Goal: Communication & Community: Answer question/provide support

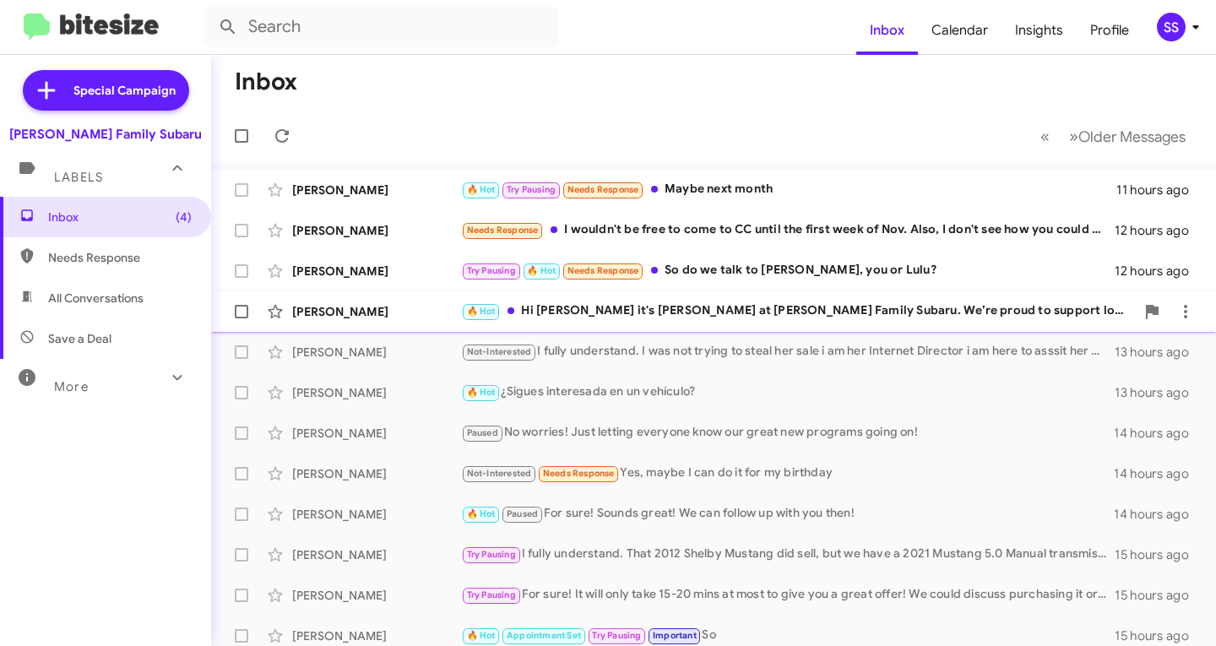
click at [743, 310] on div "🔥 Hot Hi [PERSON_NAME] it's [PERSON_NAME] at [PERSON_NAME] Family Subaru. We’re…" at bounding box center [798, 311] width 674 height 19
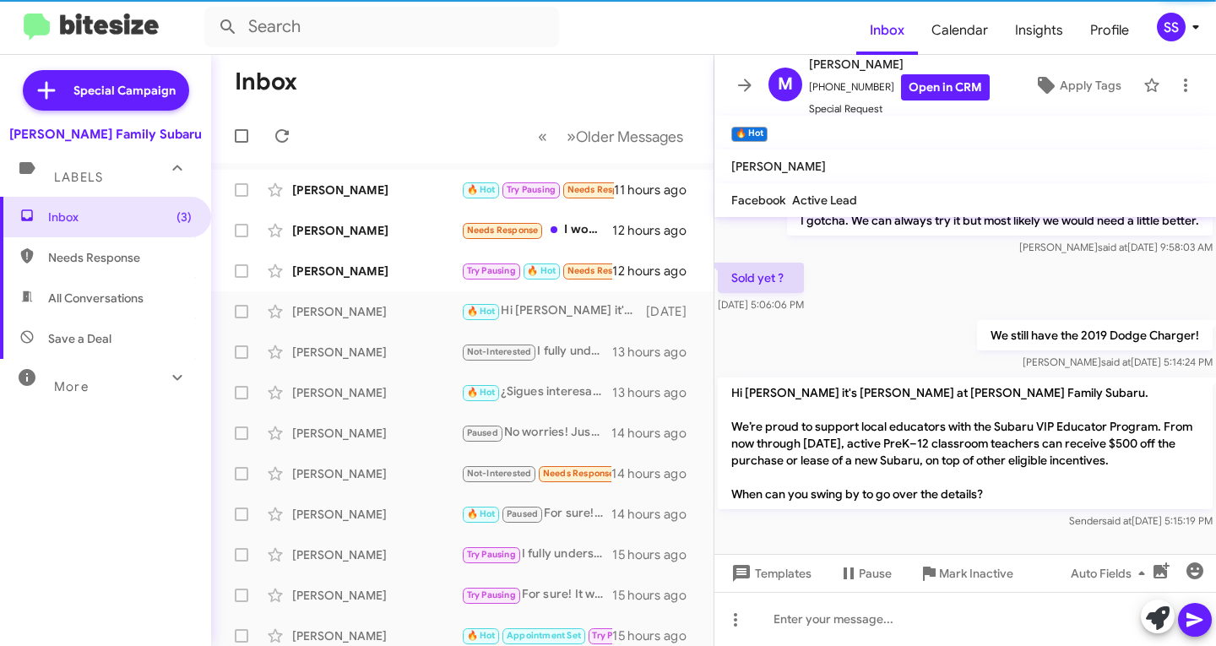
scroll to position [880, 0]
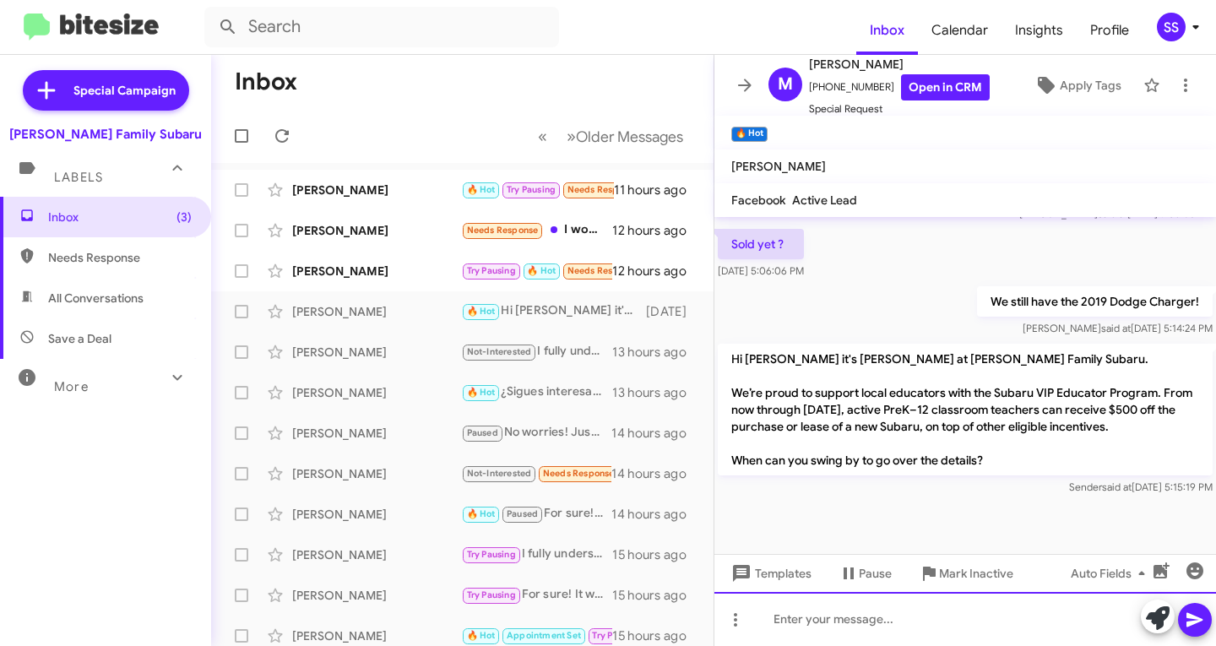
click at [851, 617] on div at bounding box center [966, 619] width 502 height 54
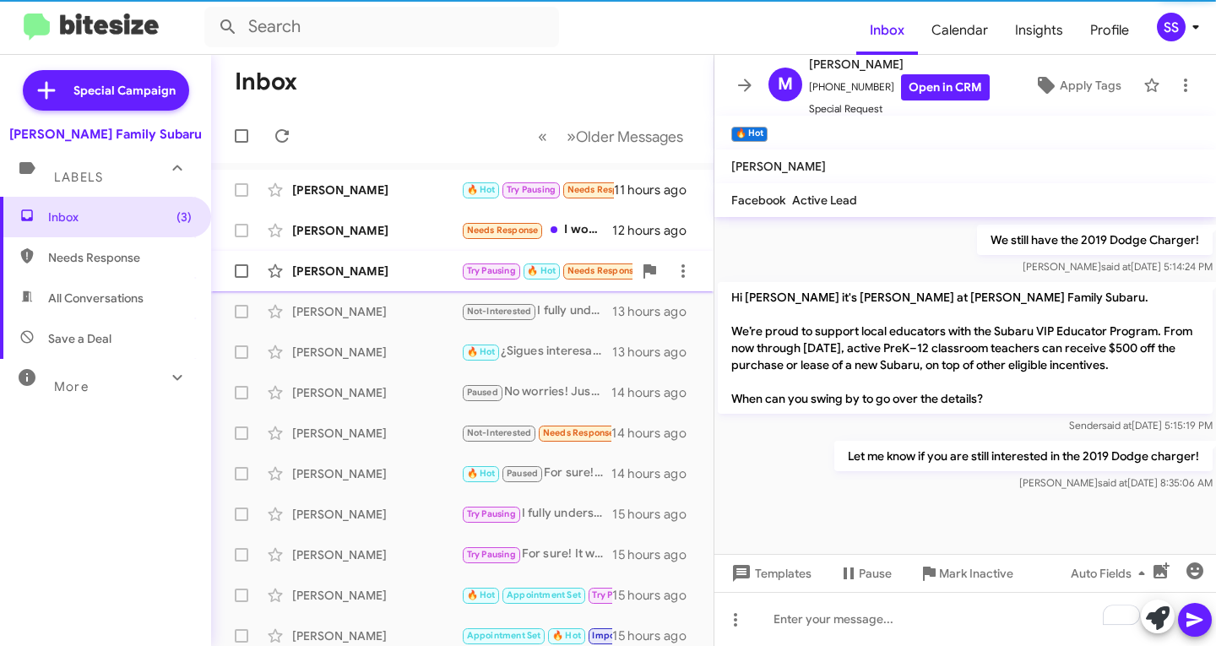
click at [373, 269] on div "[PERSON_NAME]" at bounding box center [376, 271] width 169 height 17
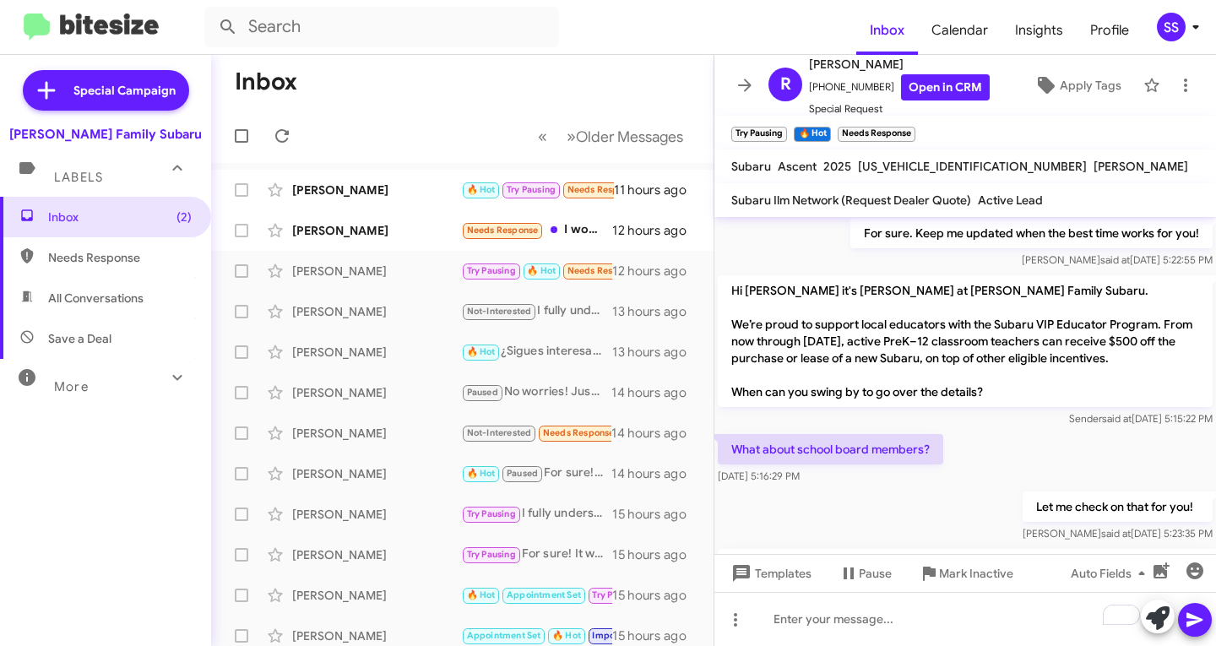
scroll to position [695, 0]
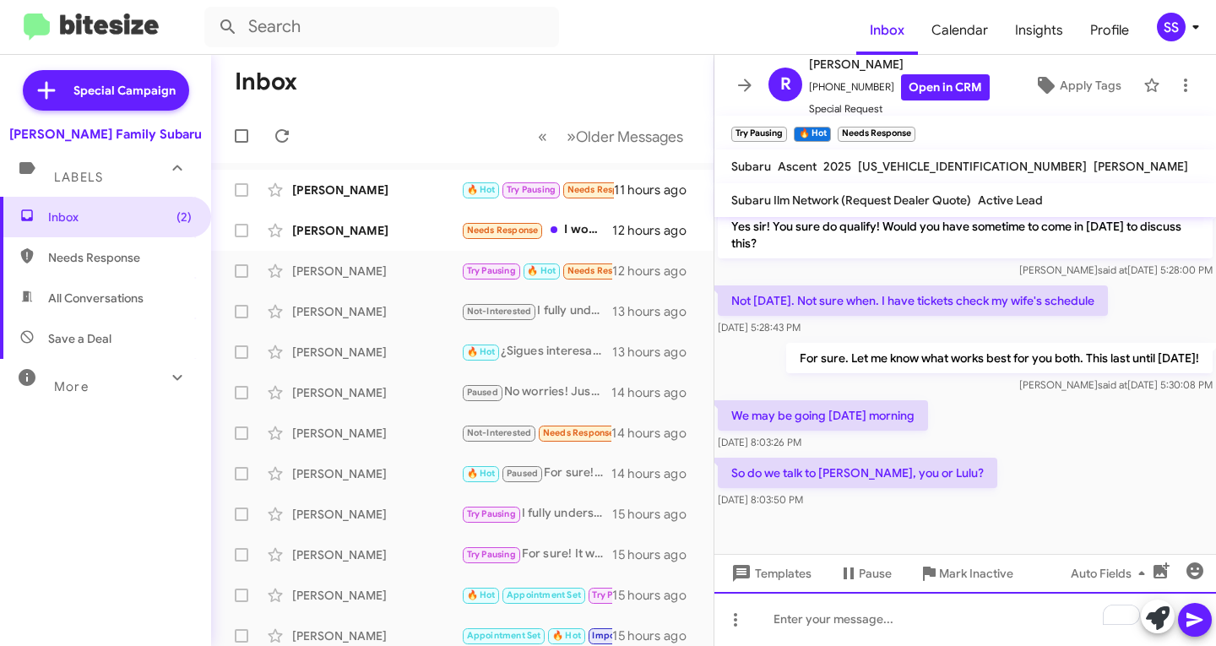
click at [869, 623] on div "To enrich screen reader interactions, please activate Accessibility in Grammarl…" at bounding box center [966, 619] width 502 height 54
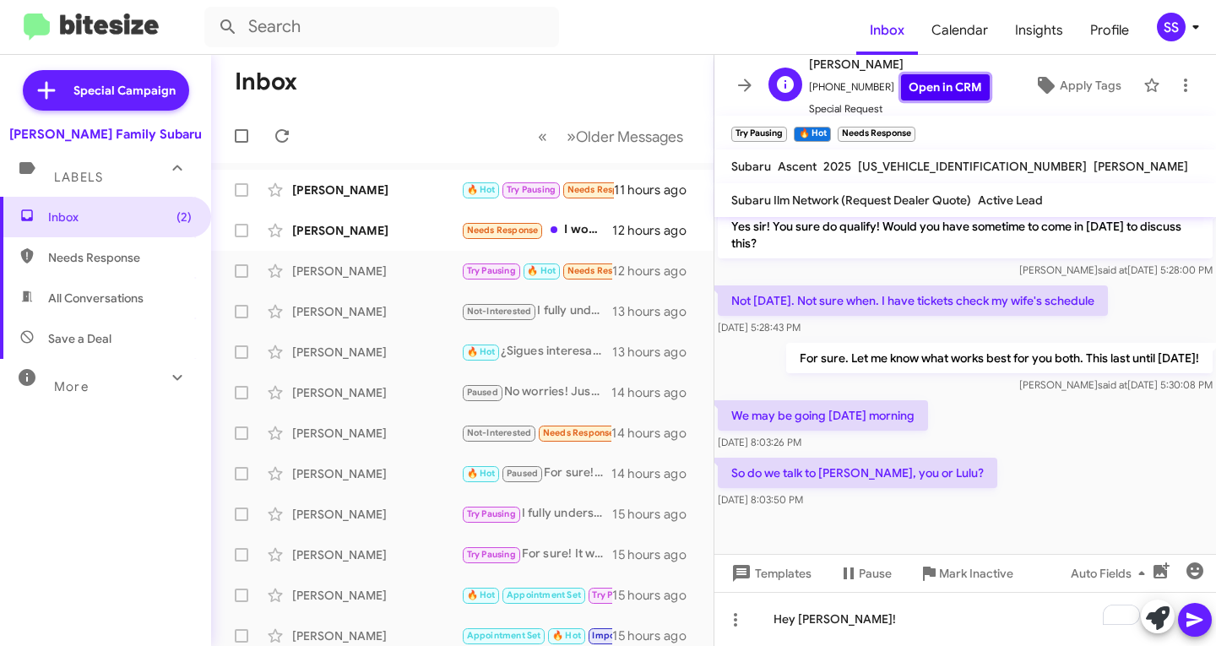
click at [922, 89] on link "Open in CRM" at bounding box center [945, 87] width 89 height 26
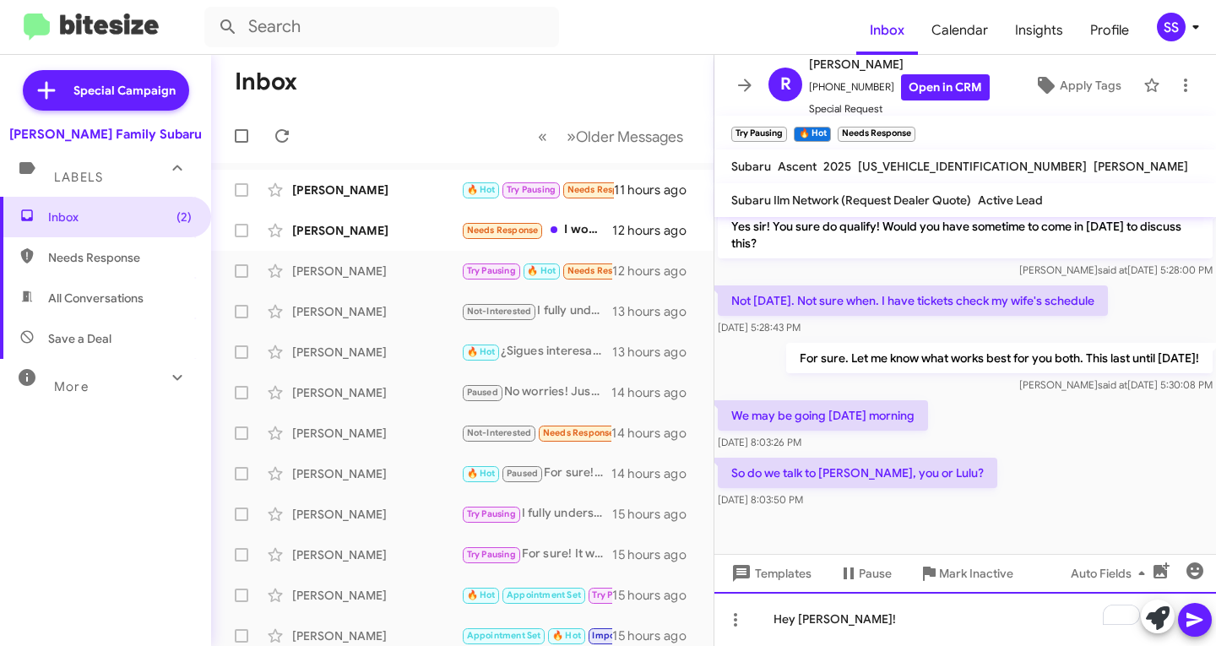
click at [879, 612] on div "Hey [PERSON_NAME]!" at bounding box center [966, 619] width 502 height 54
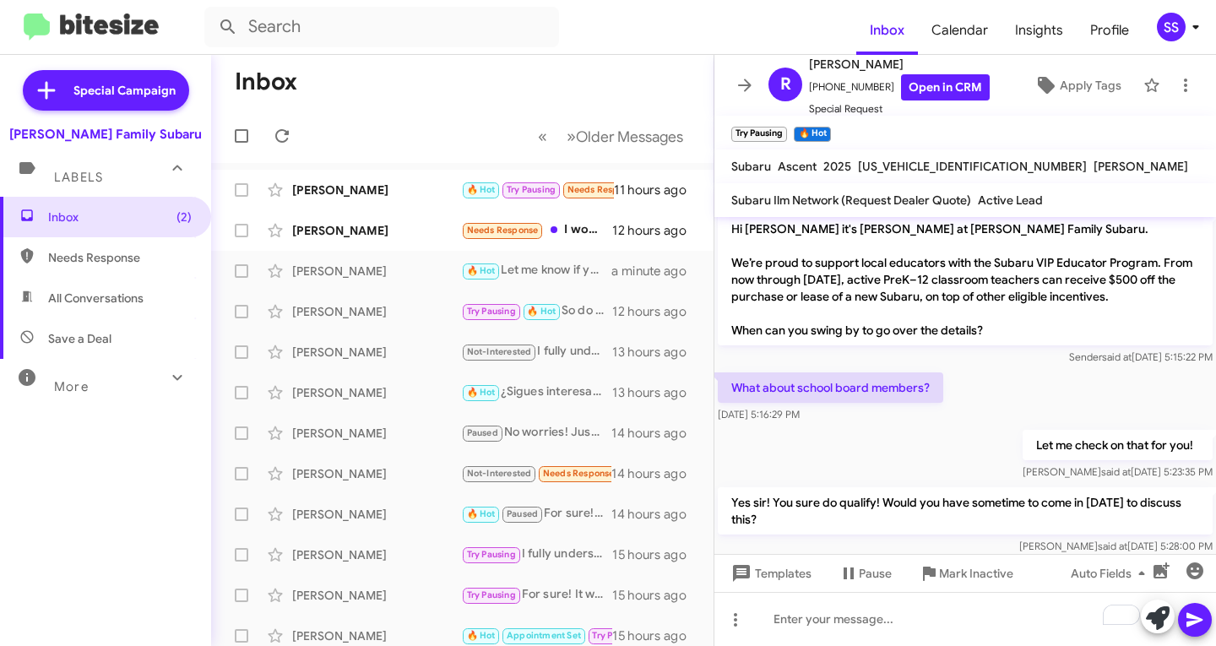
scroll to position [757, 0]
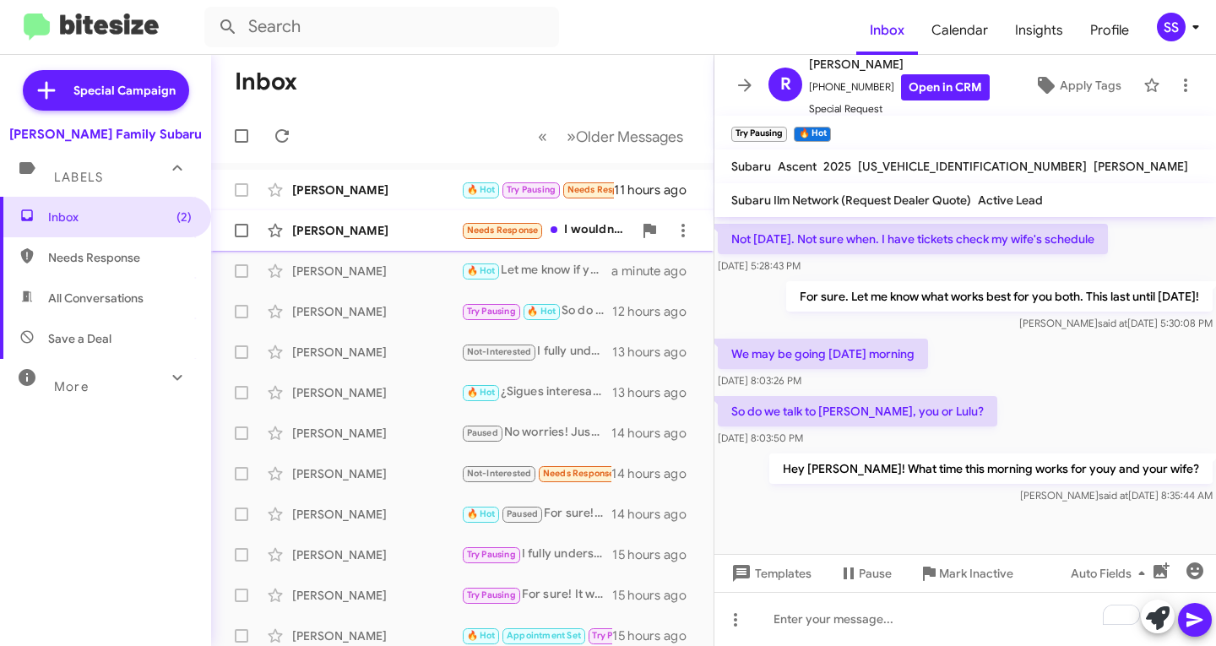
click at [352, 240] on div "[PERSON_NAME] Needs Response I wouldn't be free to come to CC until the first w…" at bounding box center [463, 231] width 476 height 34
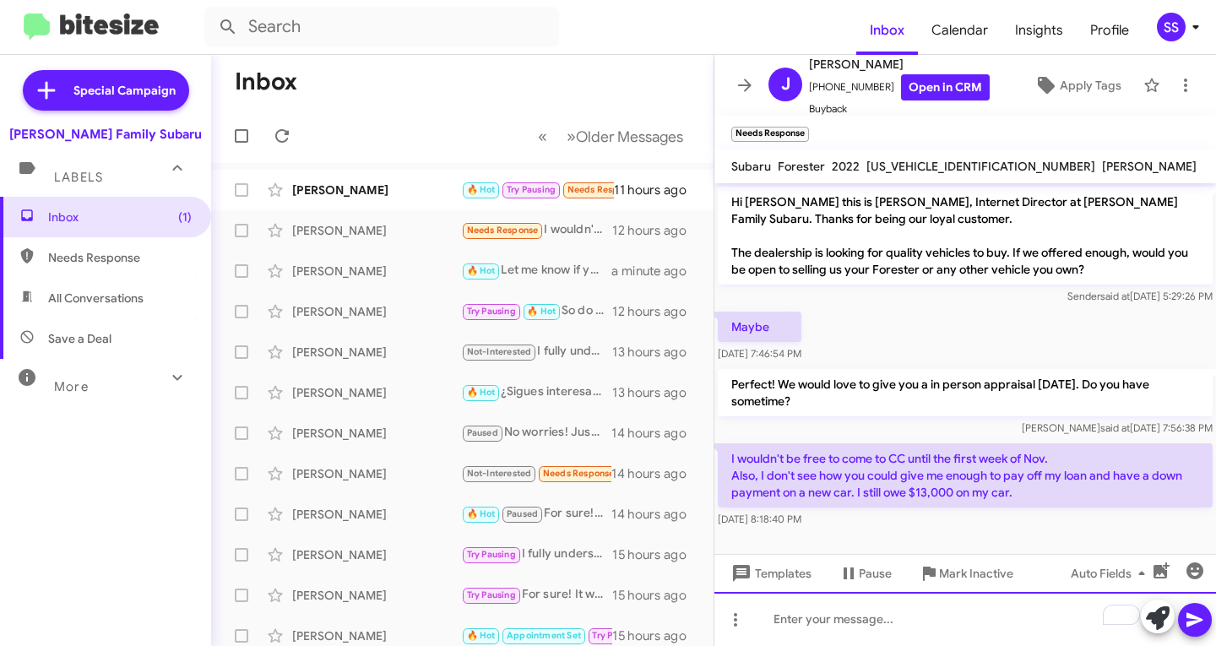
click at [892, 629] on div "To enrich screen reader interactions, please activate Accessibility in Grammarl…" at bounding box center [966, 619] width 502 height 54
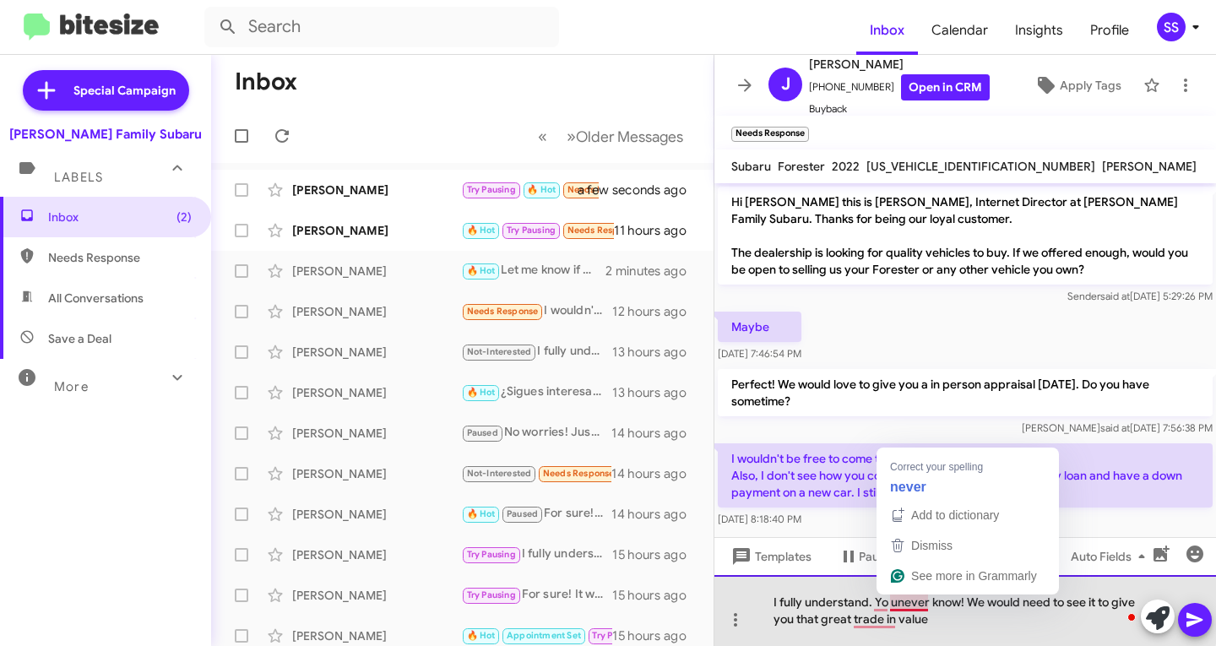
click at [900, 605] on div "I fully understand. Yo unever know! We would need to see it to give you that gr…" at bounding box center [966, 610] width 502 height 71
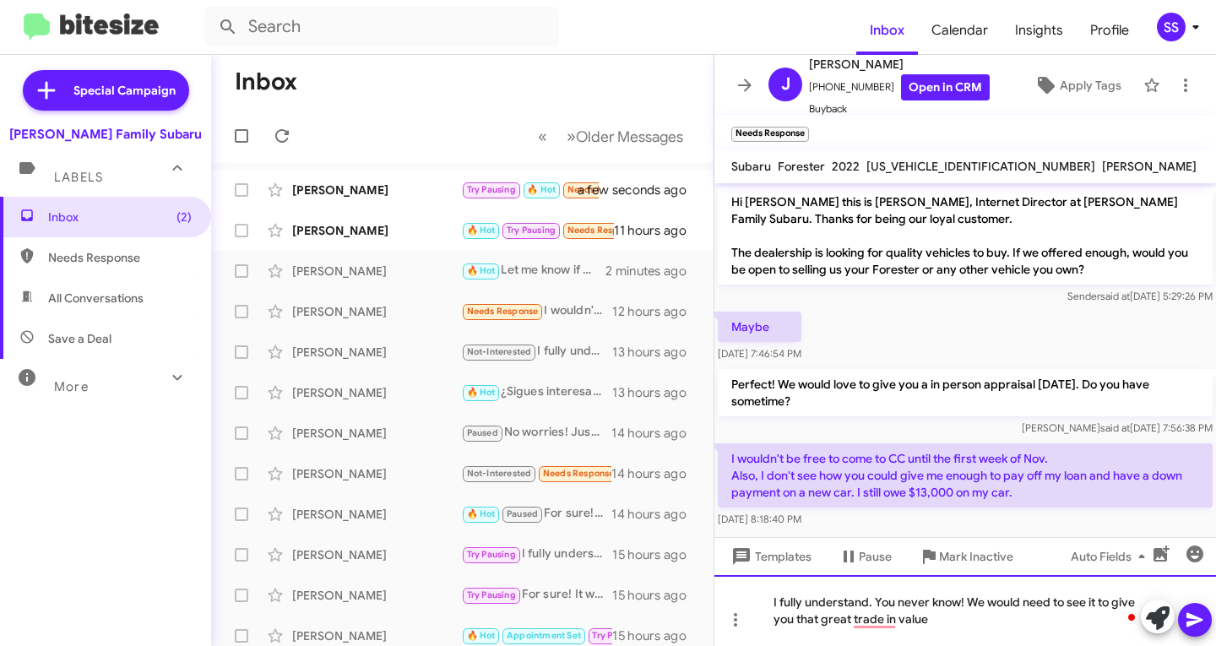
click at [936, 619] on div "I fully understand. You never know! We would need to see it to give you that gr…" at bounding box center [966, 610] width 502 height 71
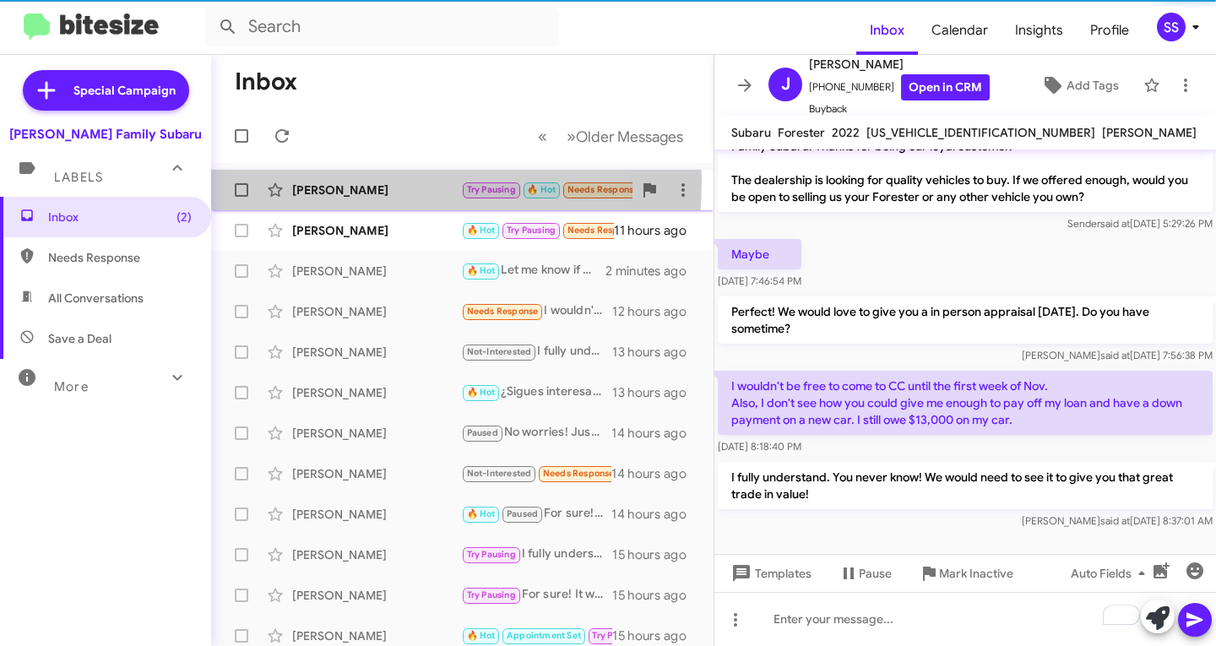
click at [344, 182] on div "[PERSON_NAME]" at bounding box center [376, 190] width 169 height 17
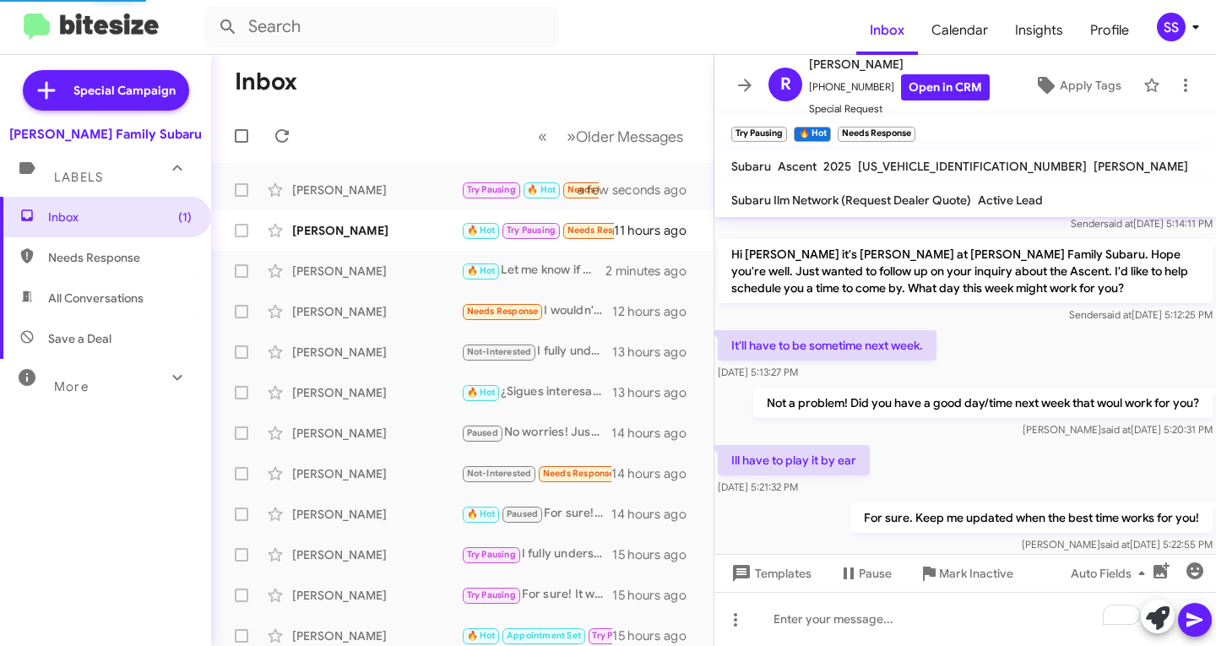
scroll to position [819, 0]
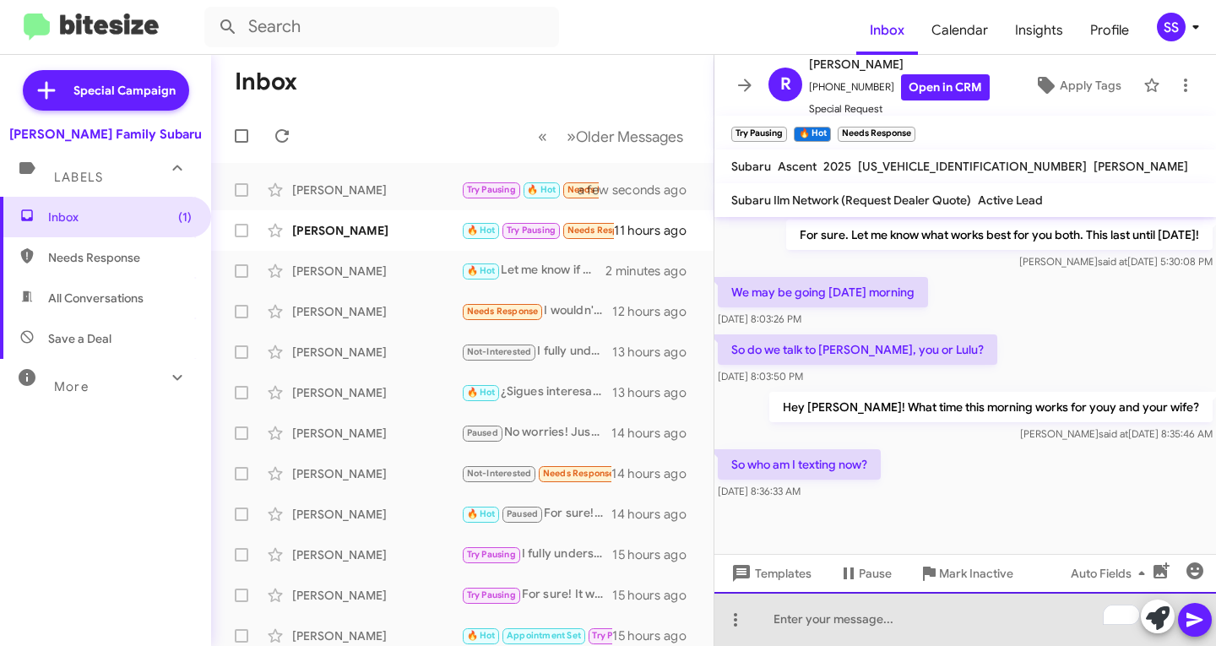
click at [868, 629] on div "To enrich screen reader interactions, please activate Accessibility in Grammarl…" at bounding box center [966, 619] width 502 height 54
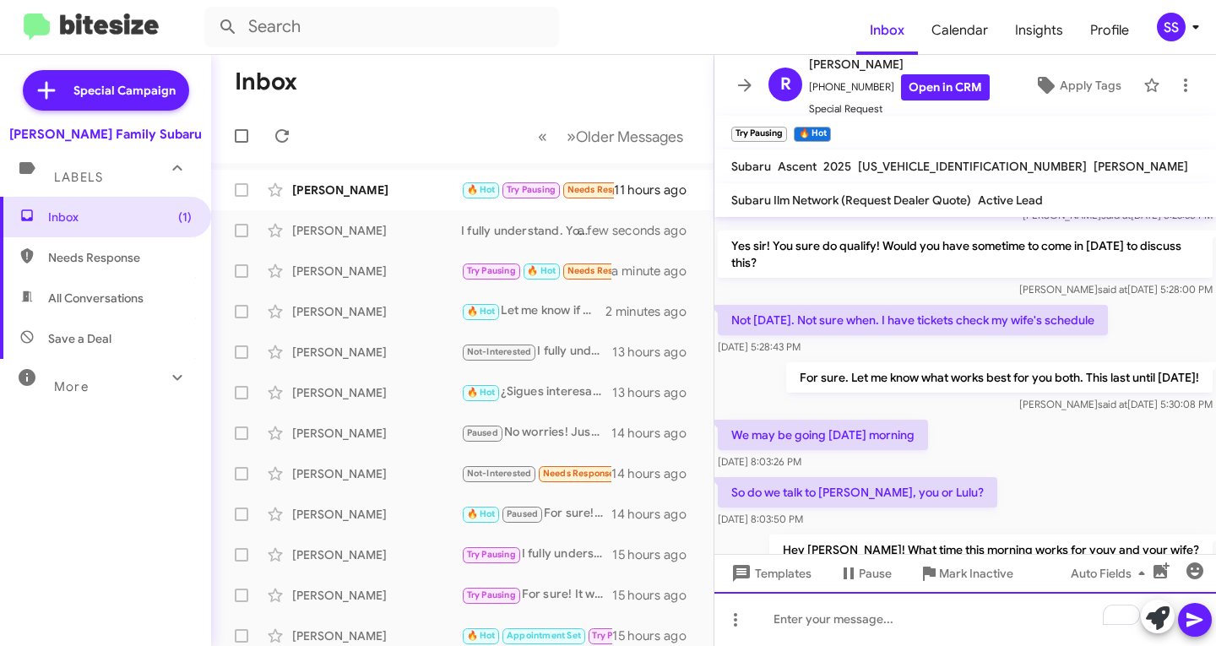
scroll to position [880, 0]
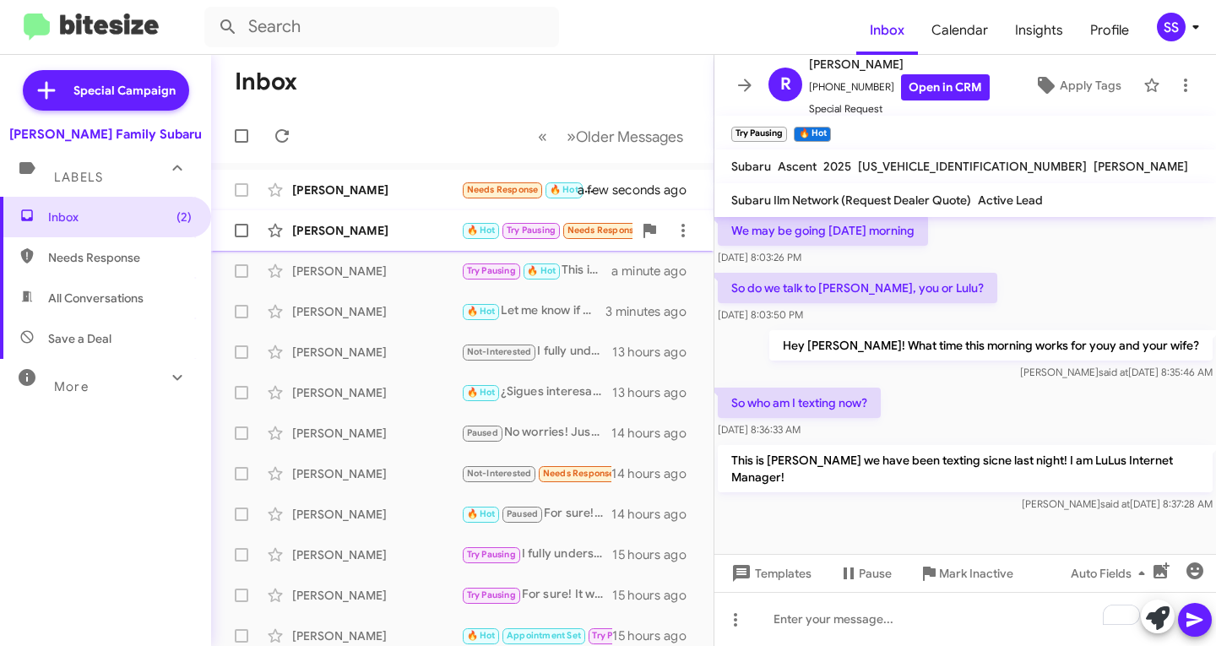
click at [400, 221] on div "[PERSON_NAME] 🔥 Hot Try Pausing Needs Response Maybe next month 11 hours ago" at bounding box center [463, 231] width 476 height 34
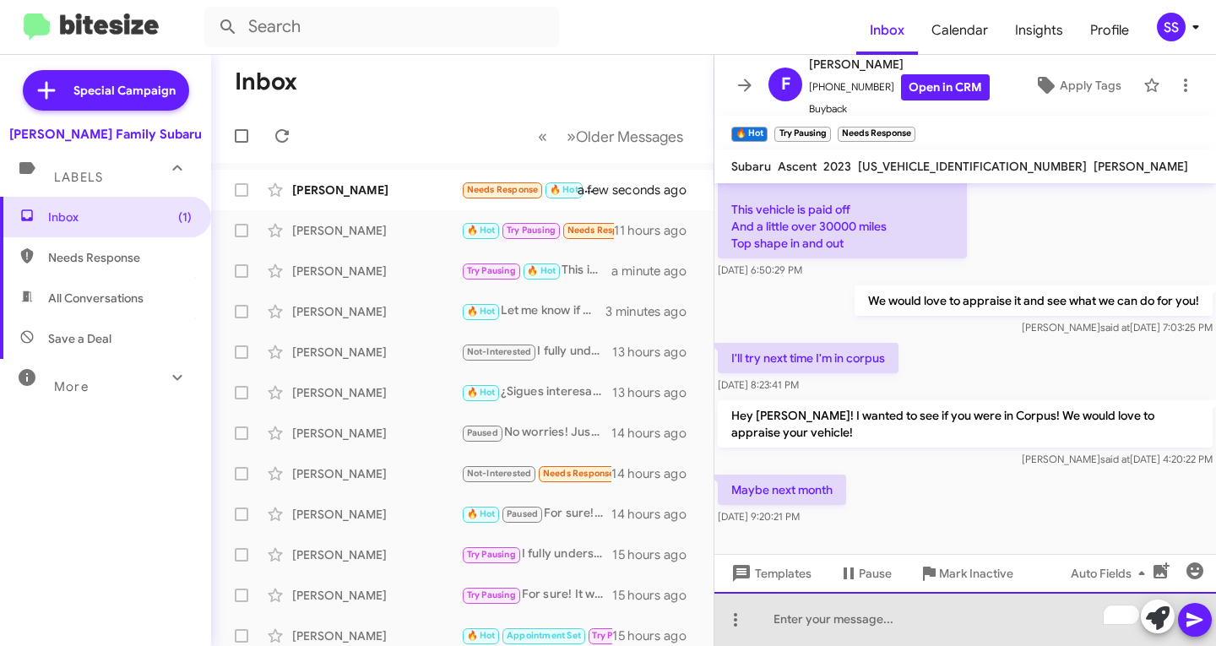
click at [888, 613] on div "To enrich screen reader interactions, please activate Accessibility in Grammarl…" at bounding box center [966, 619] width 502 height 54
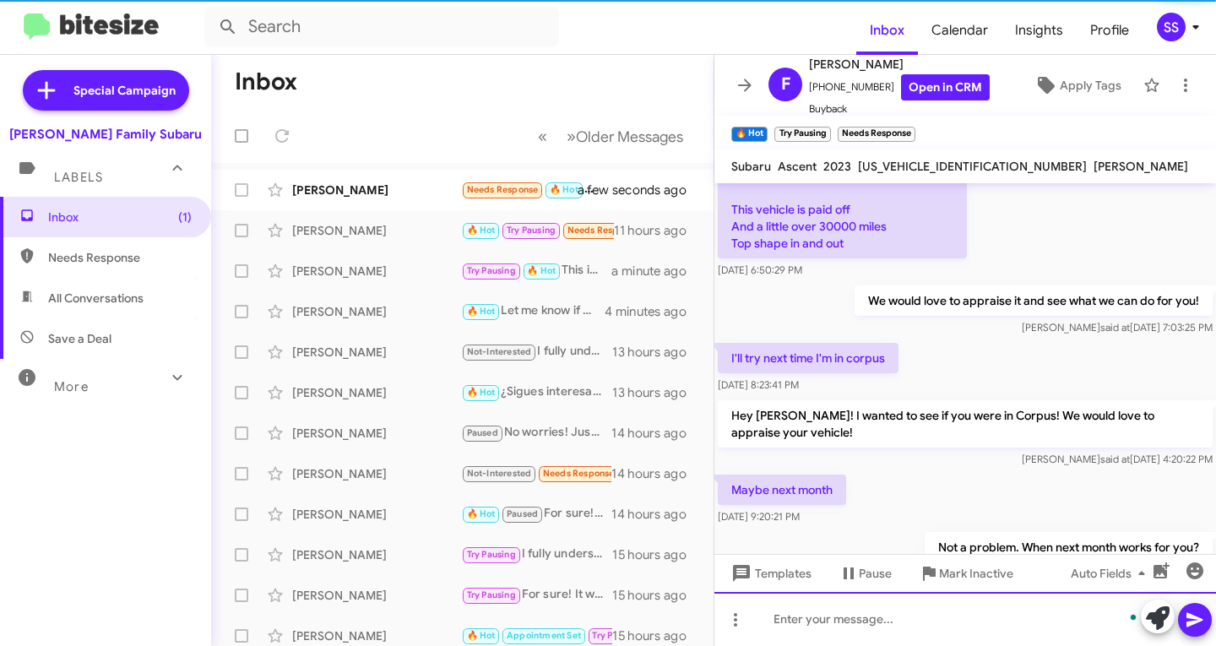
scroll to position [230, 0]
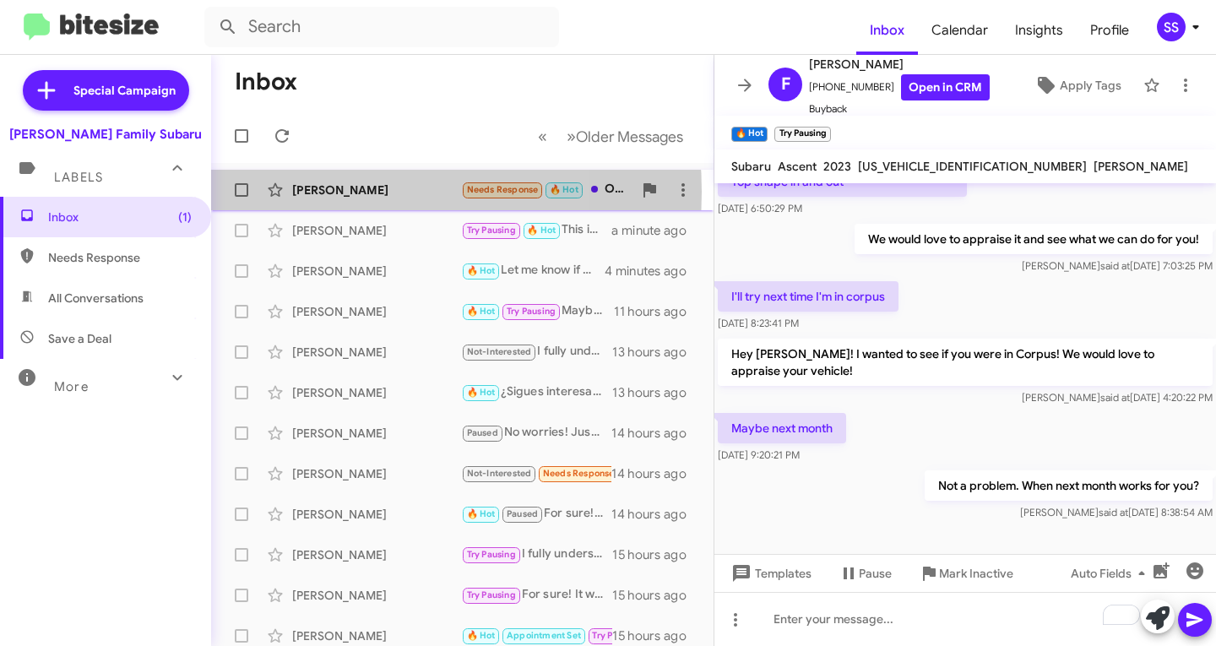
click at [324, 192] on div "[PERSON_NAME]" at bounding box center [376, 190] width 169 height 17
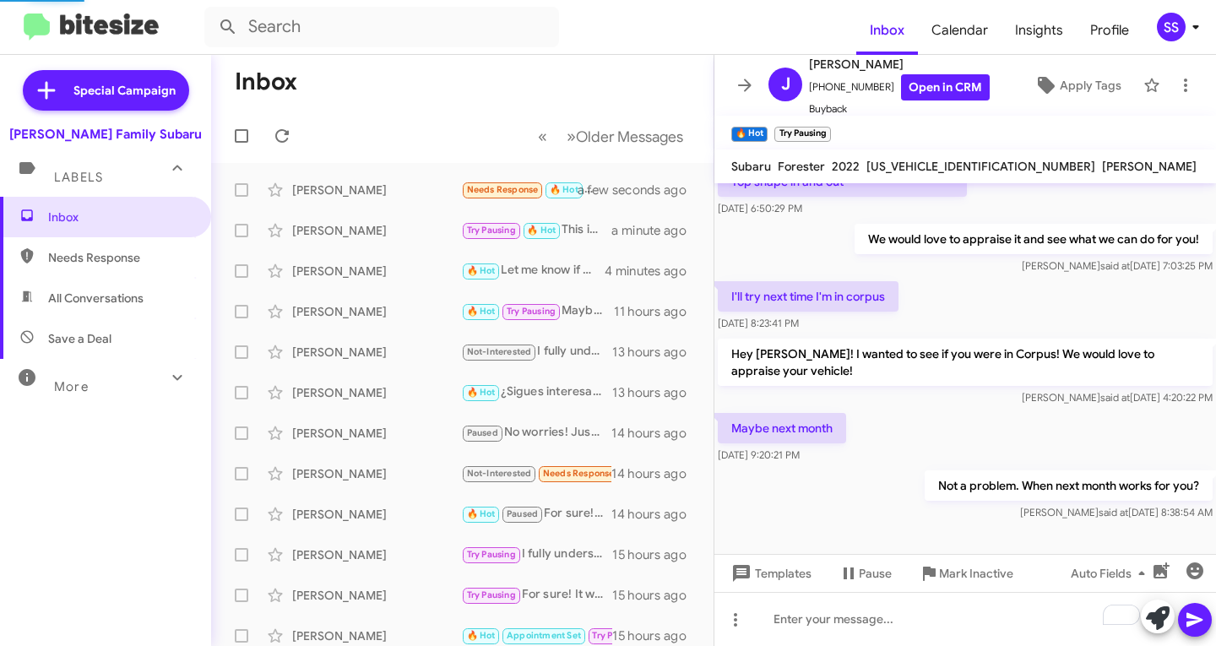
scroll to position [134, 0]
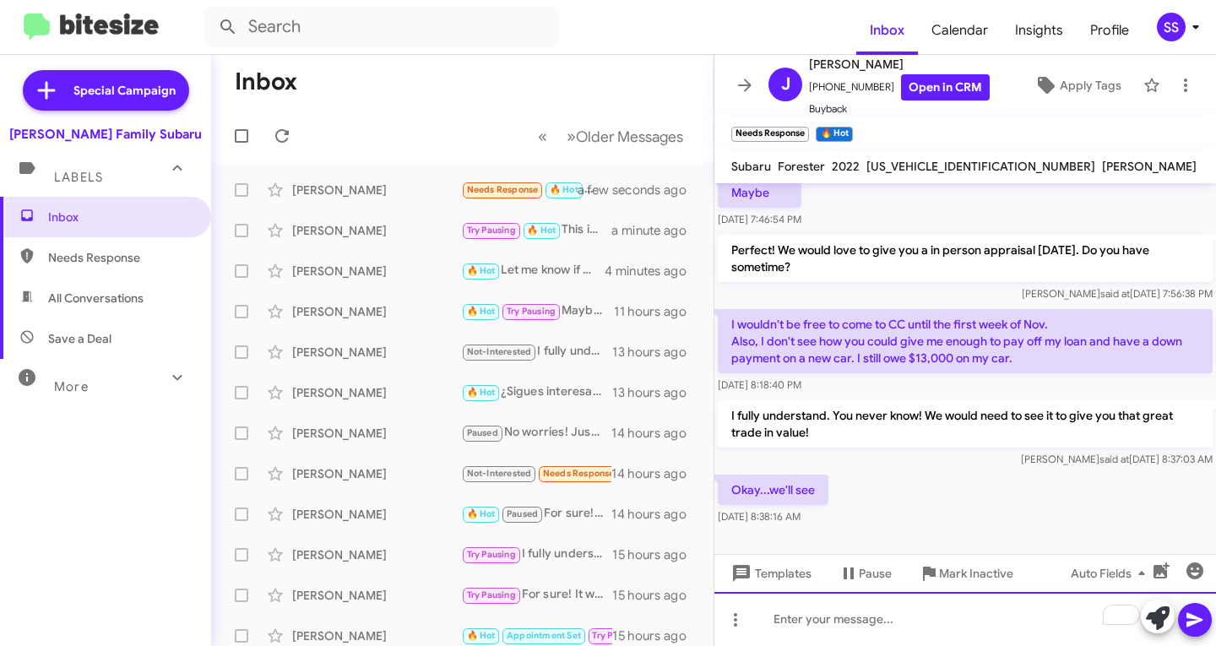
click at [907, 633] on div "To enrich screen reader interactions, please activate Accessibility in Grammarl…" at bounding box center [966, 619] width 502 height 54
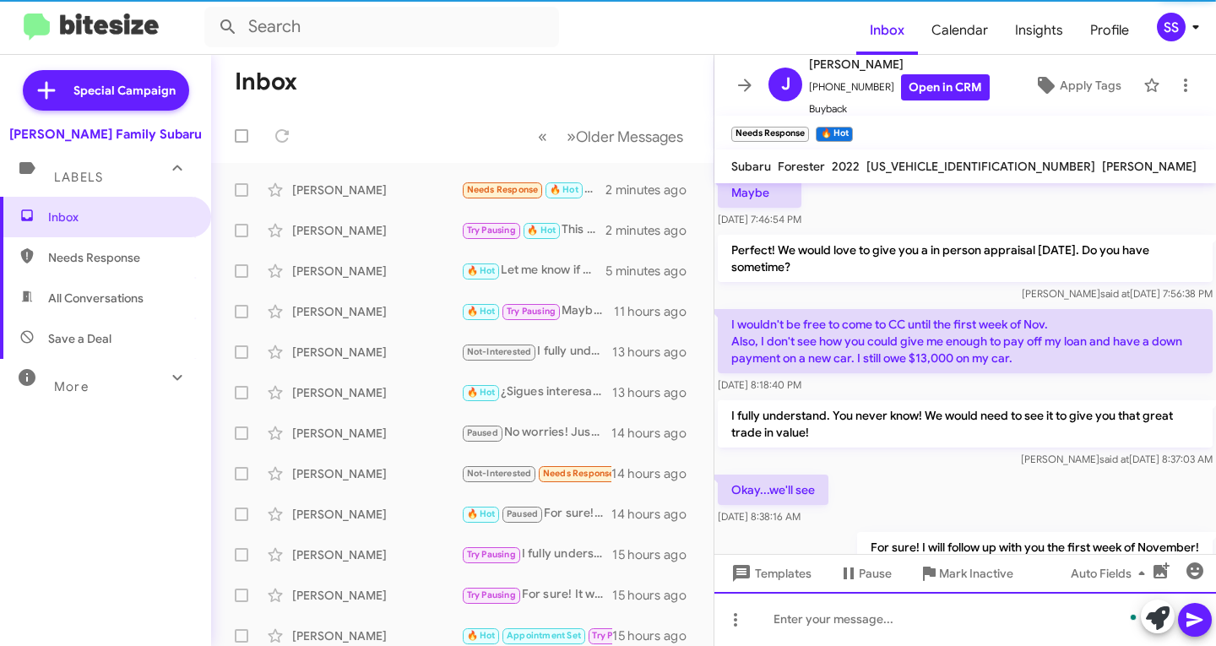
scroll to position [196, 0]
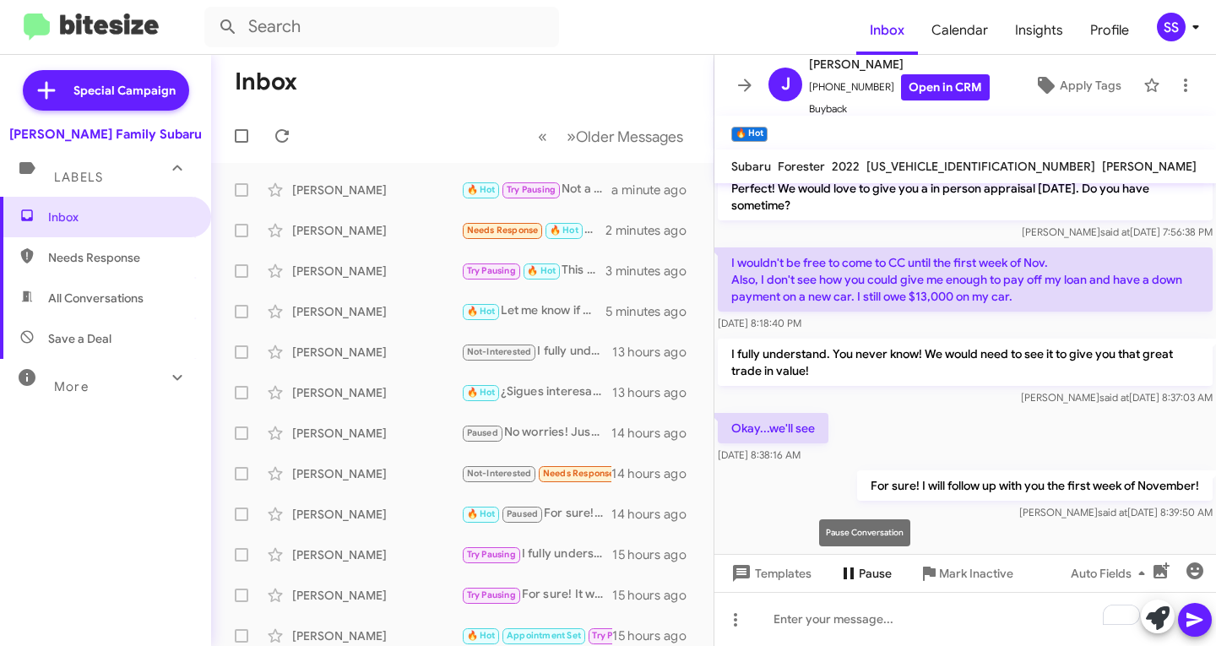
click at [859, 568] on span "Pause" at bounding box center [875, 573] width 33 height 30
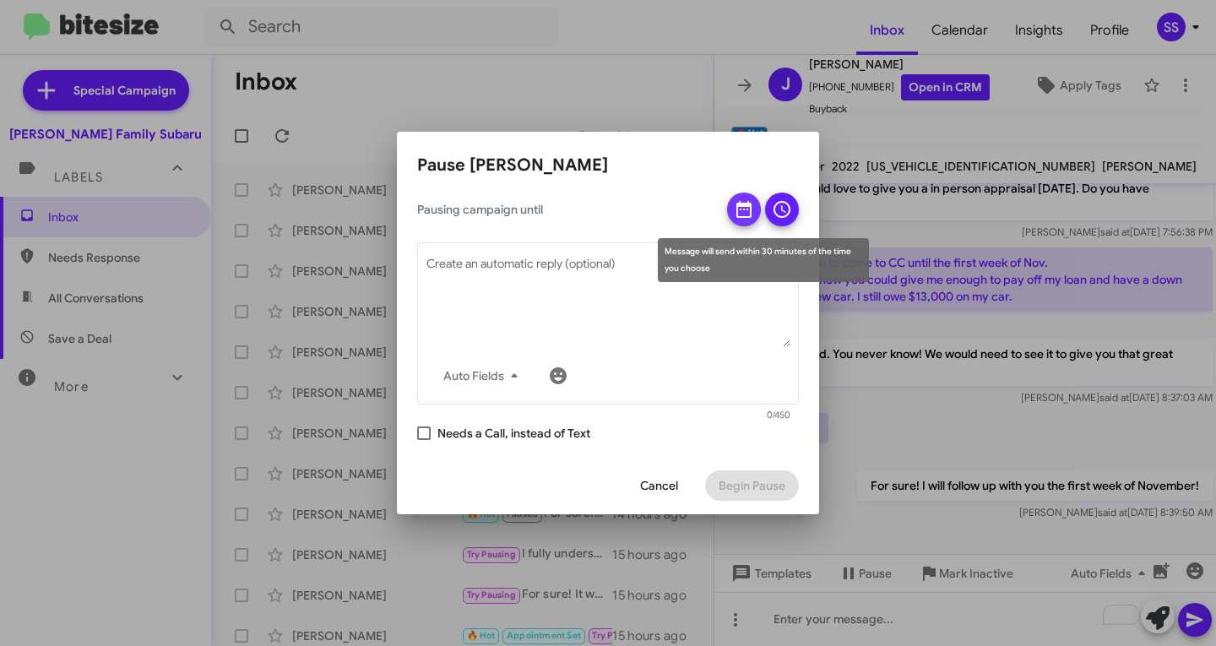
click at [746, 212] on icon at bounding box center [744, 209] width 20 height 20
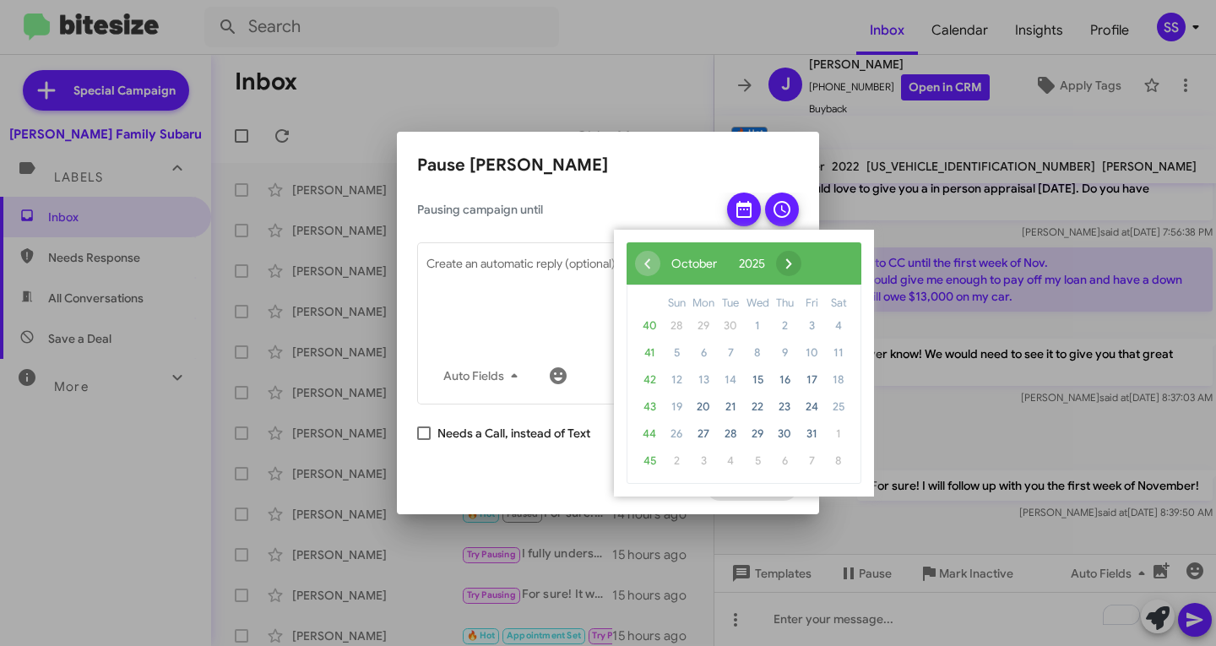
click at [802, 261] on span "›" at bounding box center [788, 263] width 25 height 25
click at [695, 351] on span "3" at bounding box center [703, 353] width 27 height 27
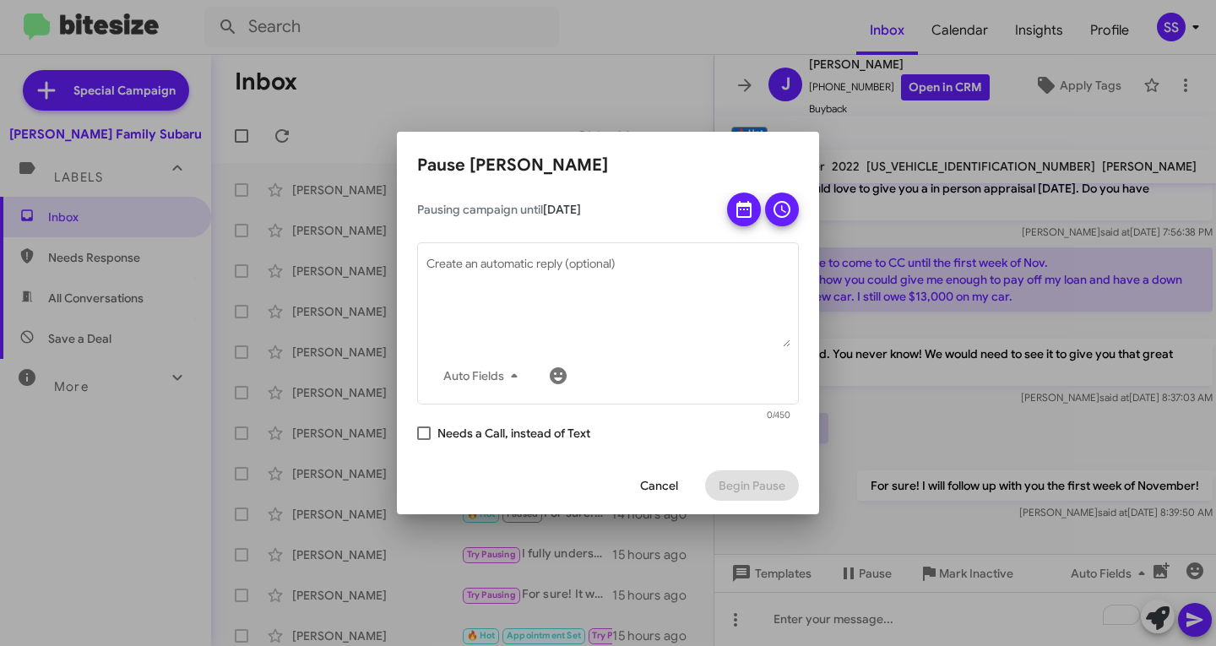
click at [789, 212] on icon at bounding box center [782, 209] width 17 height 17
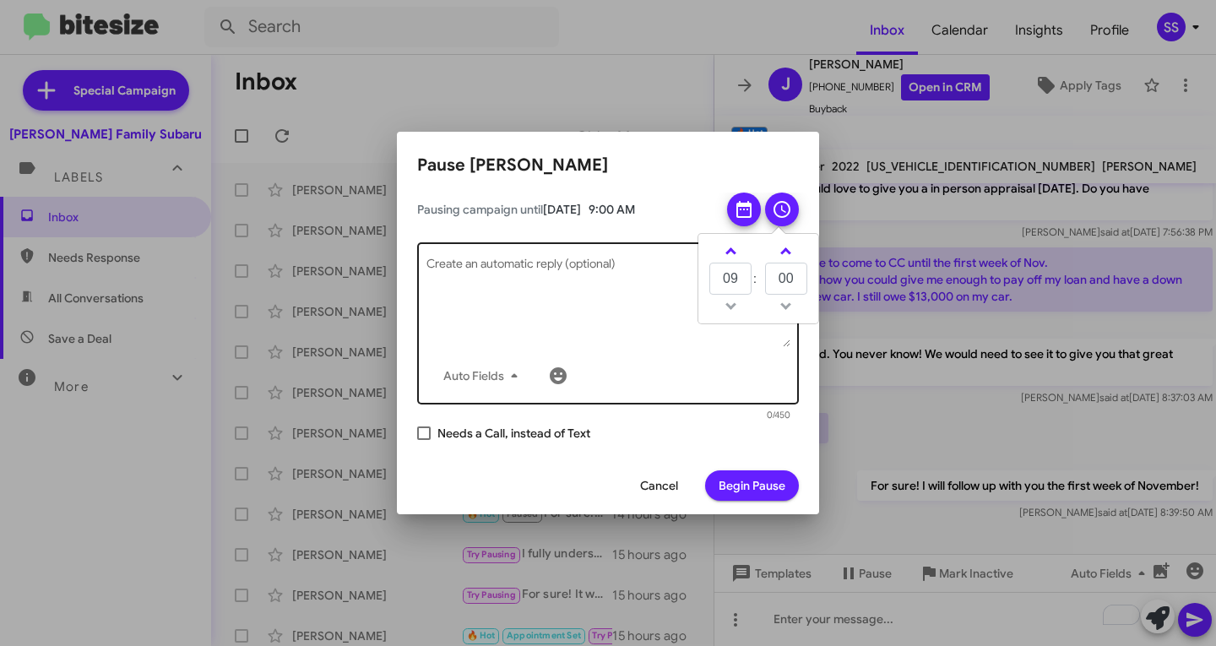
click at [515, 291] on textarea "Create an automatic reply (optional)" at bounding box center [609, 303] width 364 height 88
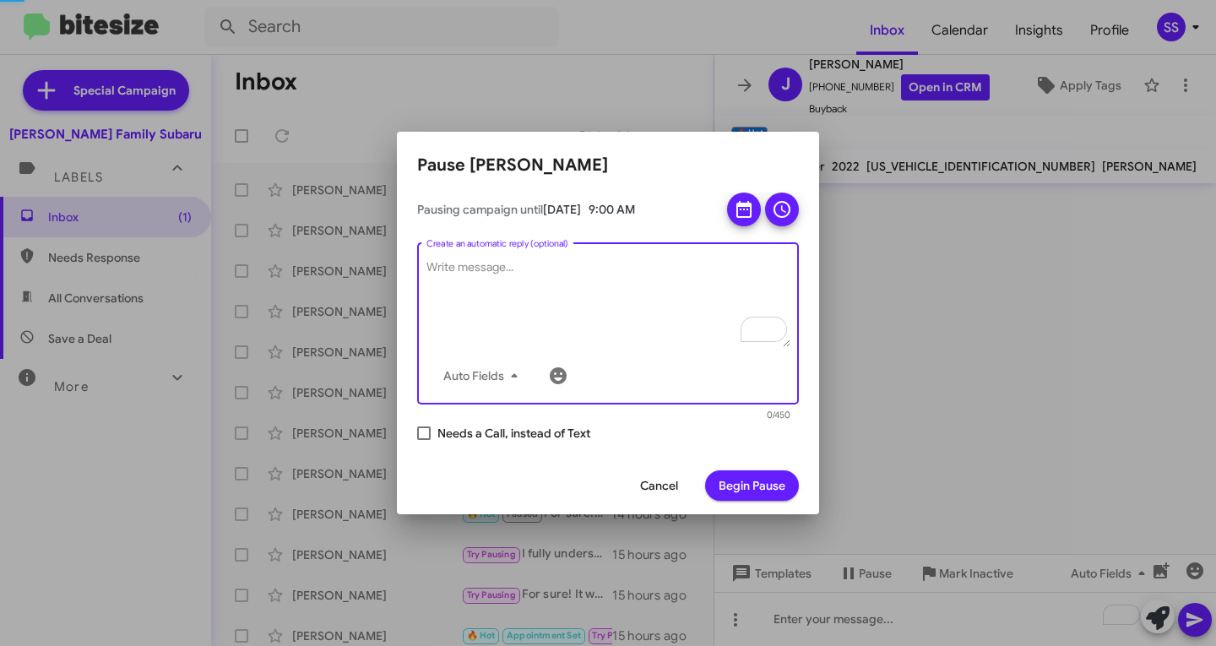
scroll to position [0, 0]
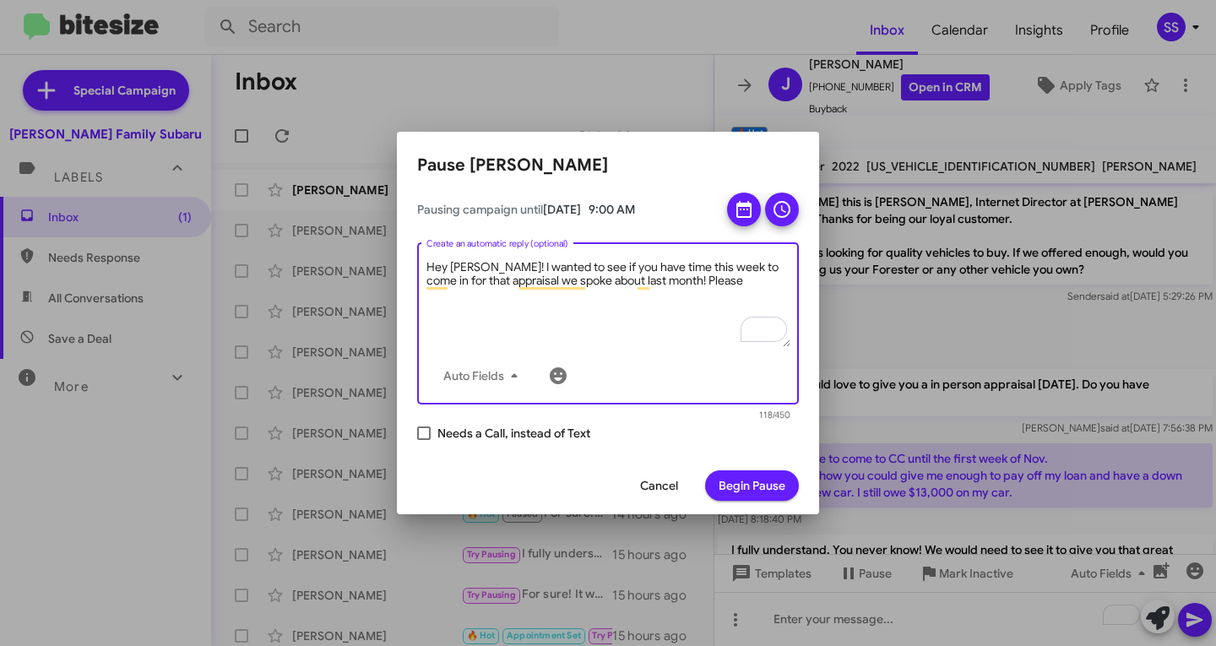
click at [695, 286] on textarea "Hey [PERSON_NAME]! I wanted to see if you have time this week to come in for th…" at bounding box center [609, 303] width 364 height 88
type textarea "Hey [PERSON_NAME]! I wanted to see if you have time this week to come in for th…"
click at [752, 484] on span "Begin Pause" at bounding box center [752, 486] width 67 height 30
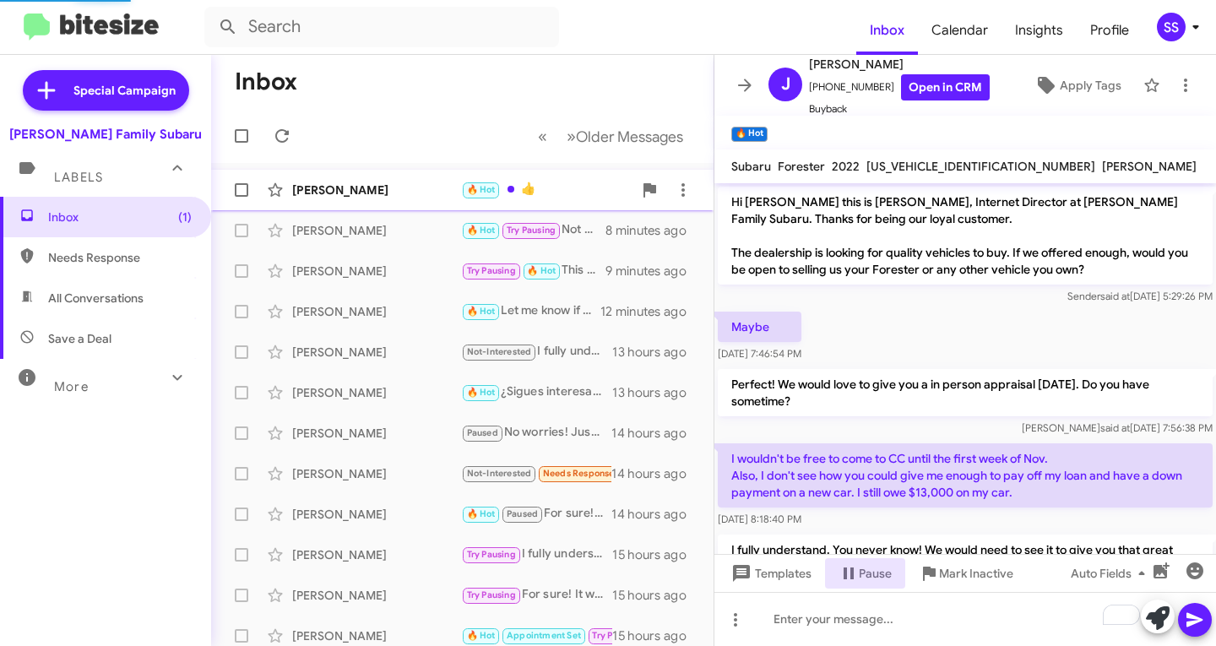
click at [365, 175] on div "[PERSON_NAME] 🔥 Hot 👍 7 minutes ago" at bounding box center [463, 190] width 476 height 34
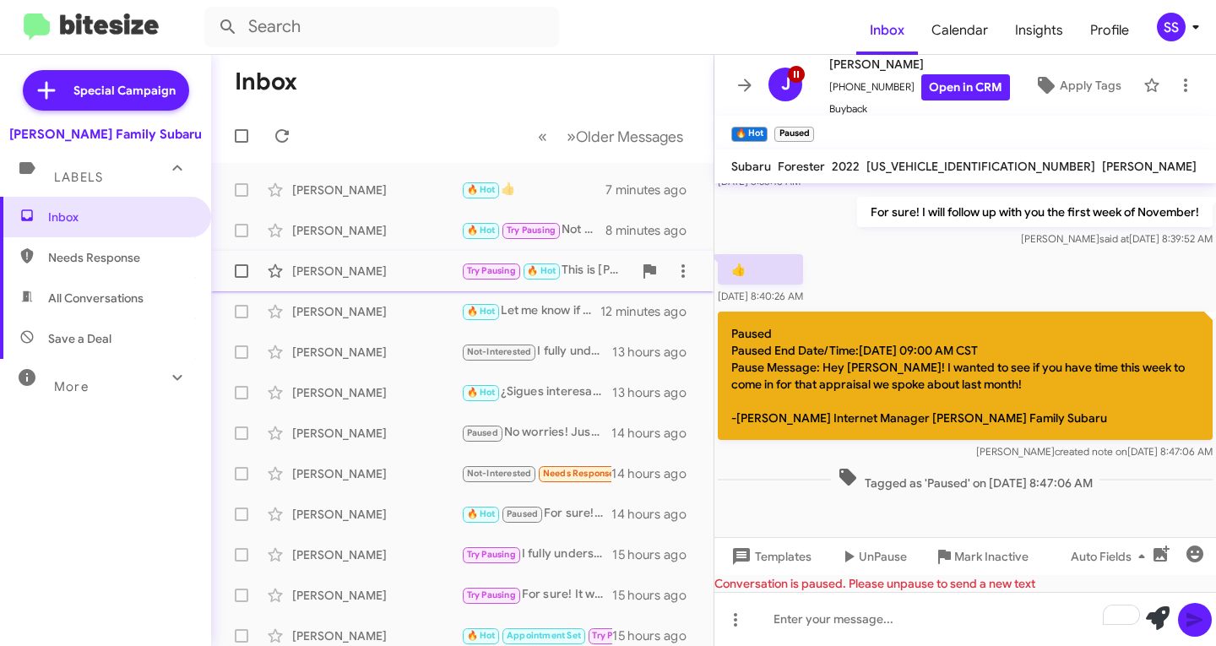
click at [360, 269] on div "[PERSON_NAME]" at bounding box center [376, 271] width 169 height 17
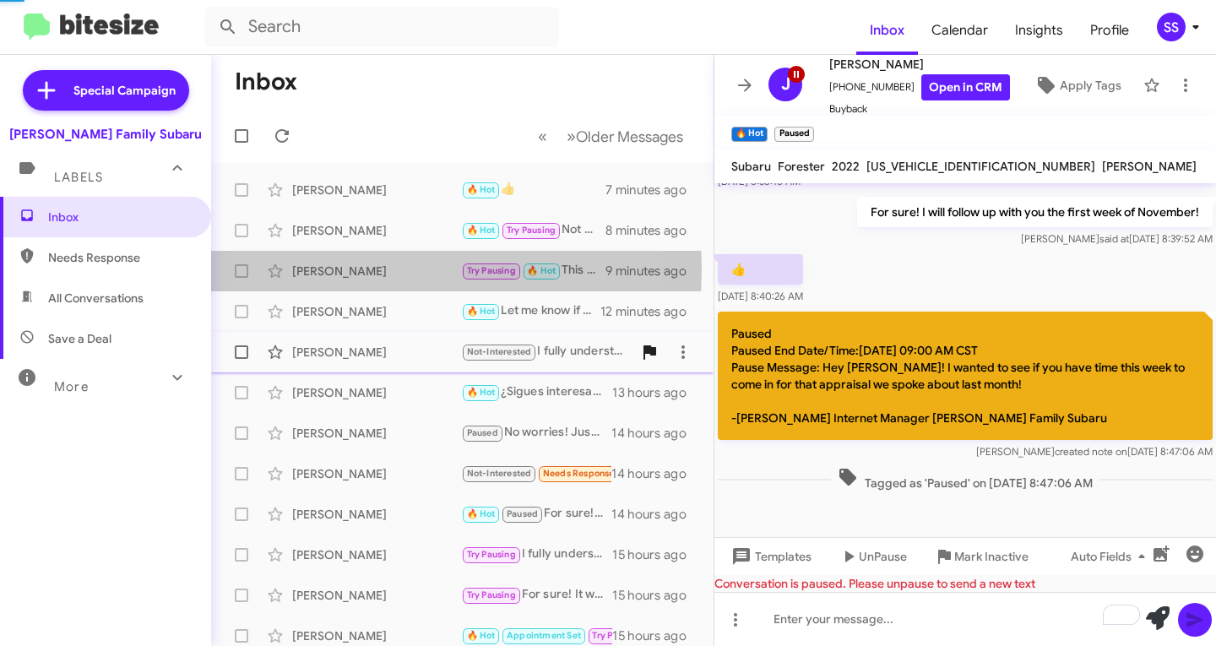
scroll to position [880, 0]
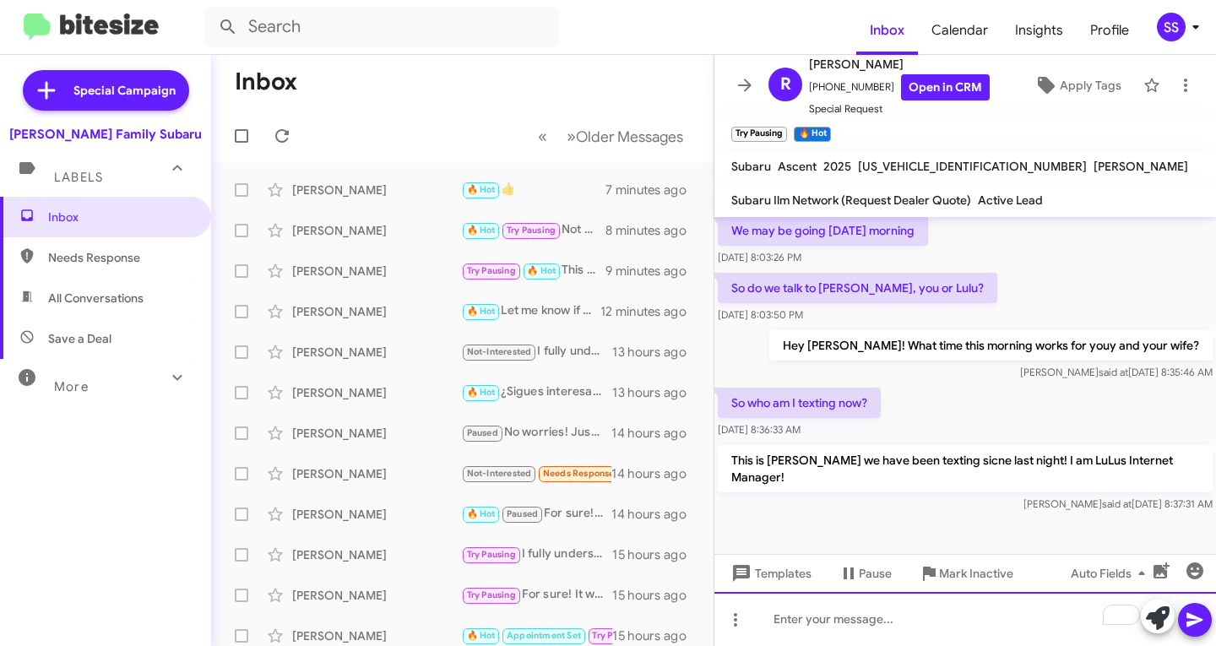
click at [847, 623] on div "To enrich screen reader interactions, please activate Accessibility in Grammarl…" at bounding box center [966, 619] width 502 height 54
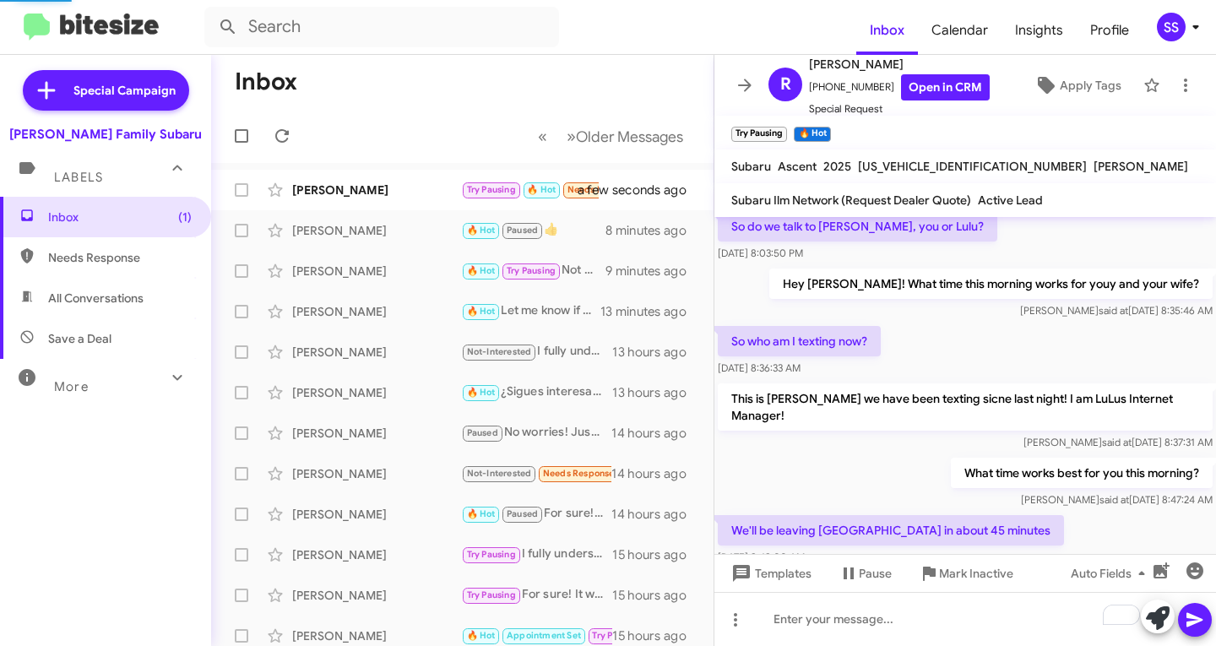
scroll to position [0, 0]
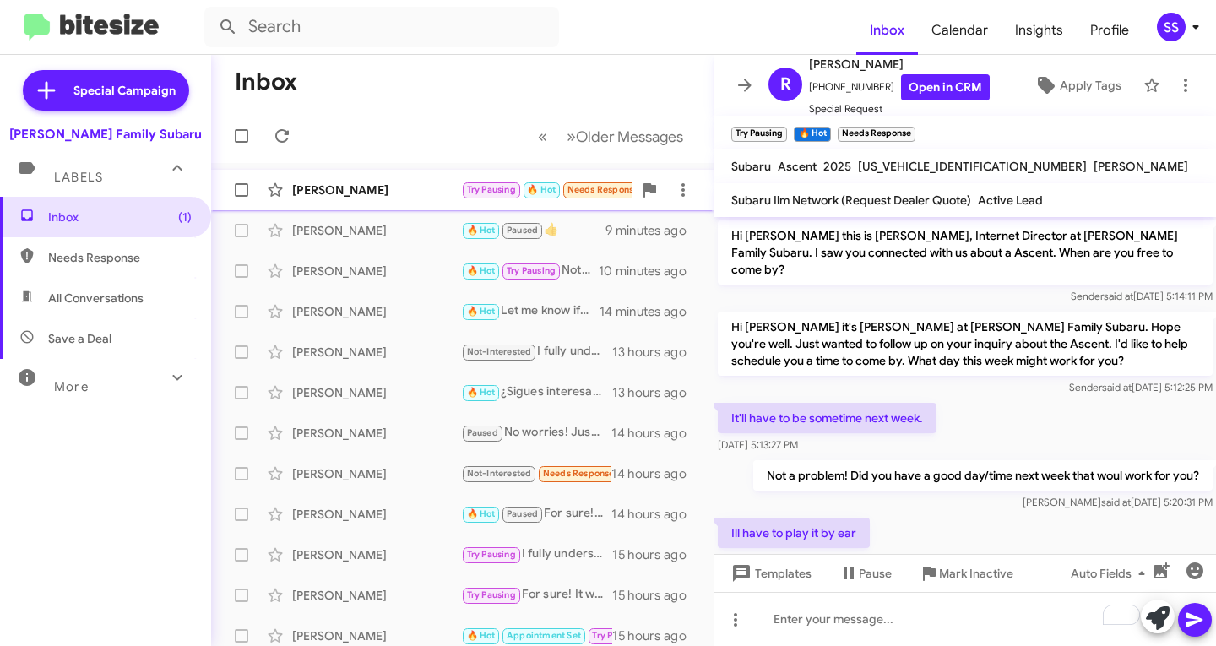
click at [357, 180] on div "[PERSON_NAME] Try Pausing 🔥 Hot Needs Response We'll be leaving [GEOGRAPHIC_DAT…" at bounding box center [463, 190] width 476 height 34
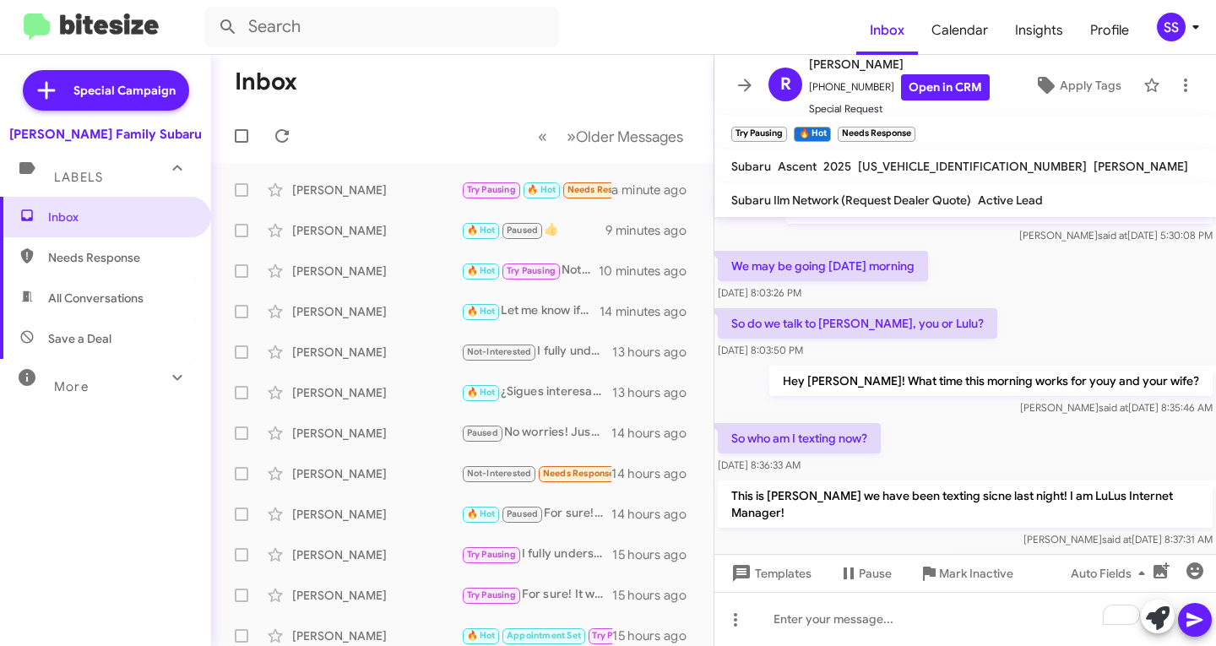
scroll to position [1004, 0]
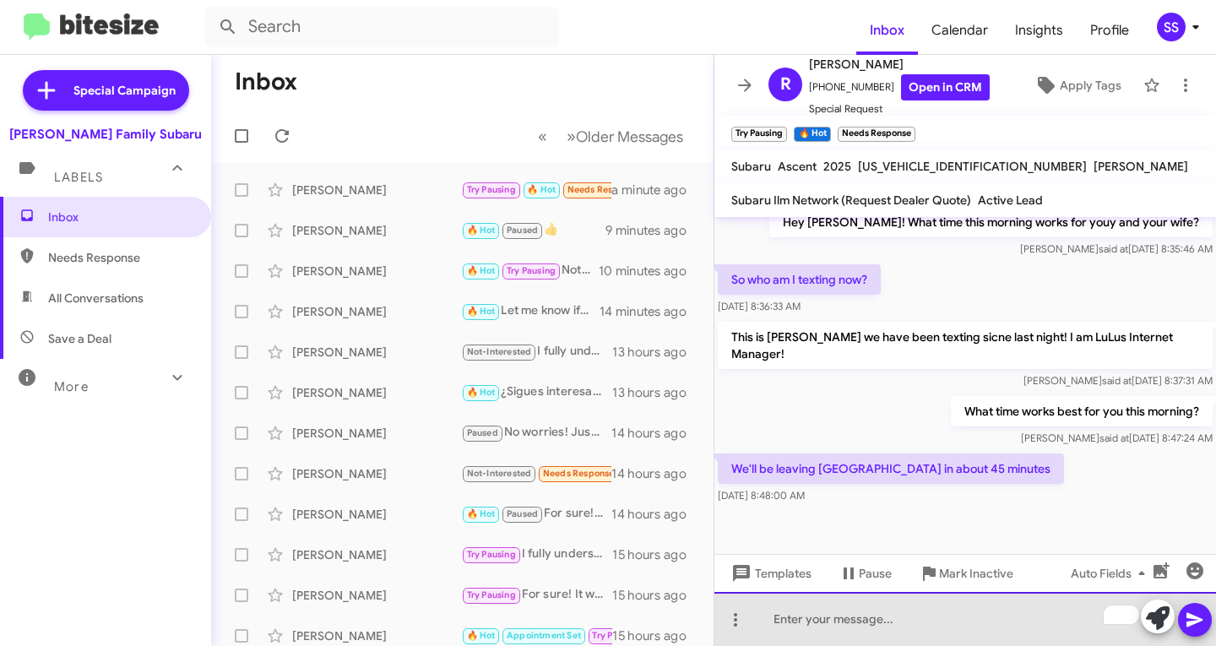
click at [819, 621] on div "To enrich screen reader interactions, please activate Accessibility in Grammarl…" at bounding box center [966, 619] width 502 height 54
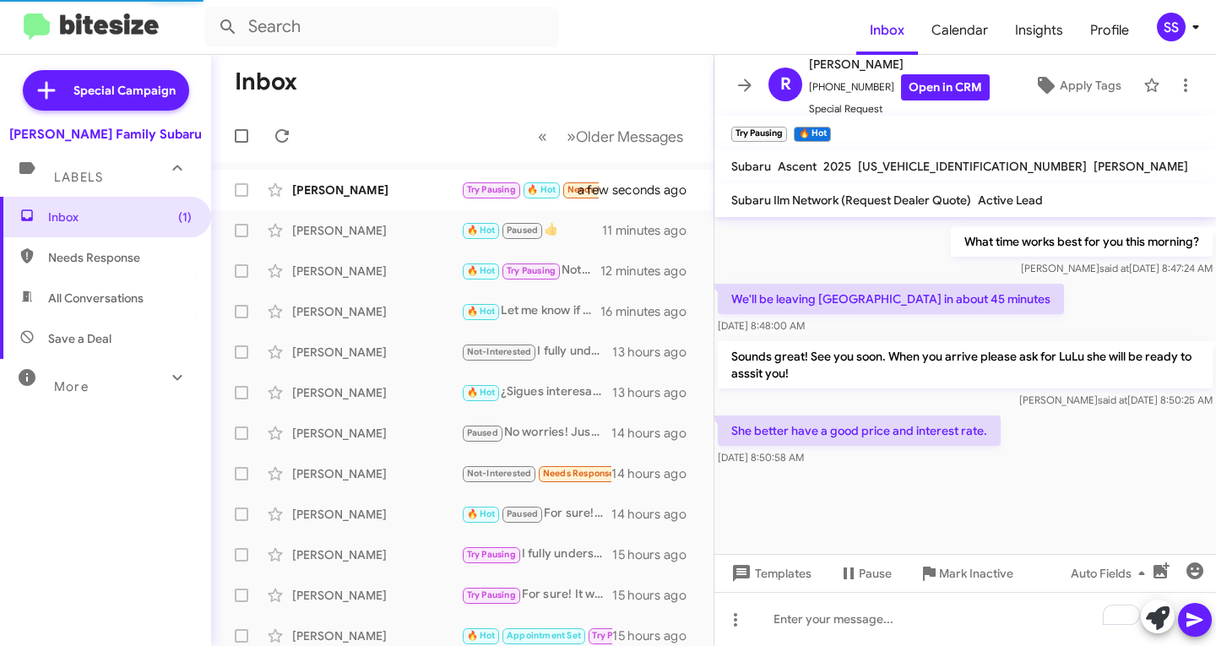
scroll to position [1065, 0]
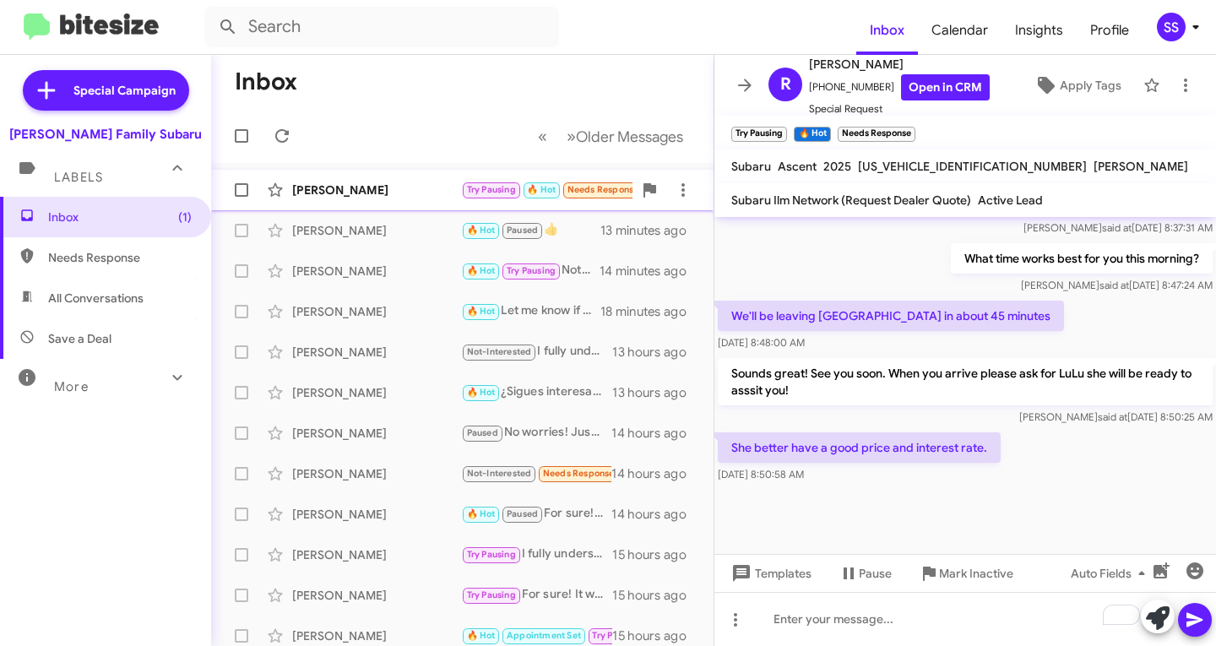
click at [358, 189] on div "[PERSON_NAME]" at bounding box center [376, 190] width 169 height 17
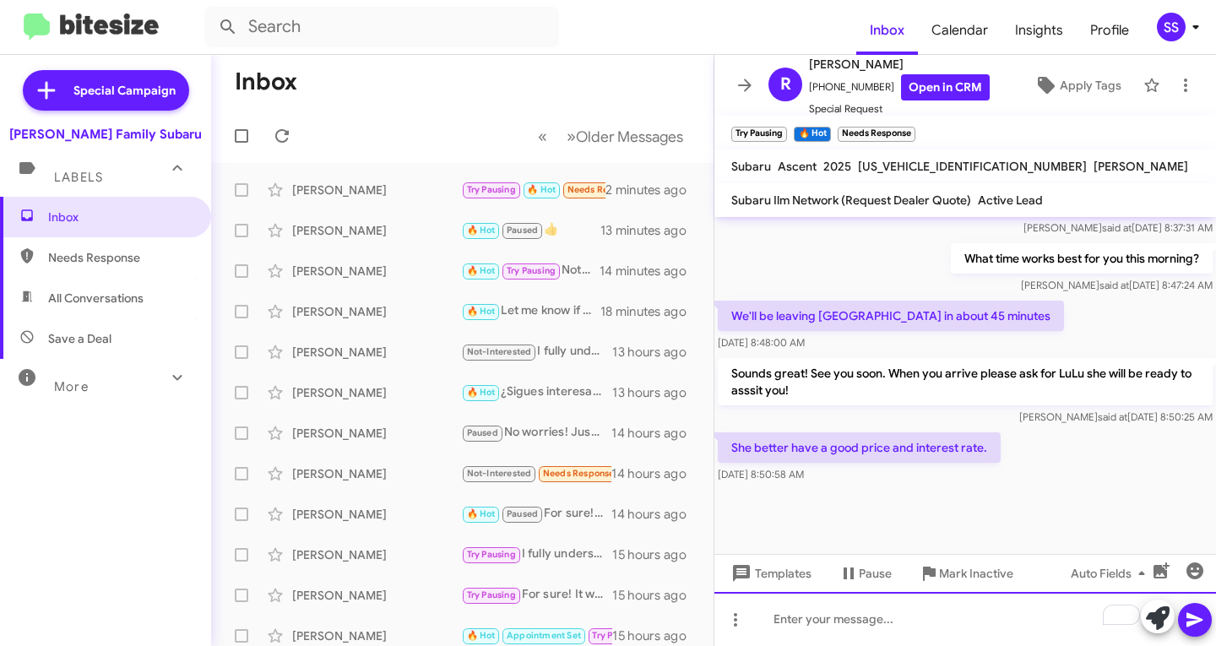
click at [868, 633] on div "To enrich screen reader interactions, please activate Accessibility in Grammarl…" at bounding box center [966, 619] width 502 height 54
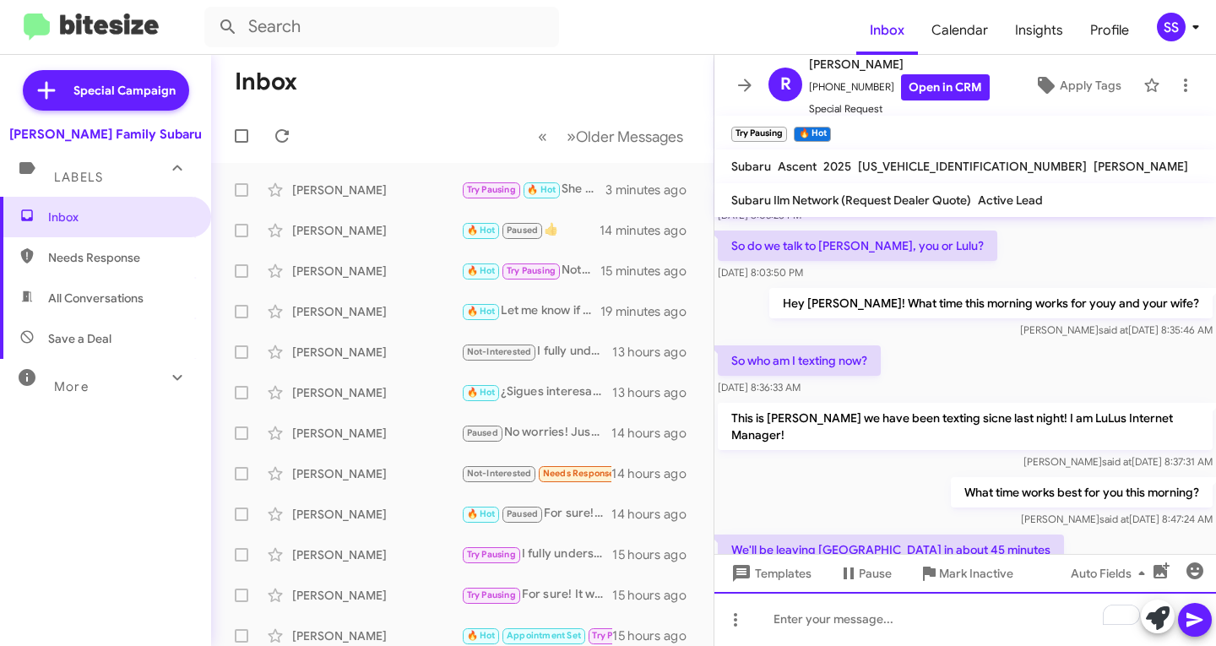
scroll to position [1301, 0]
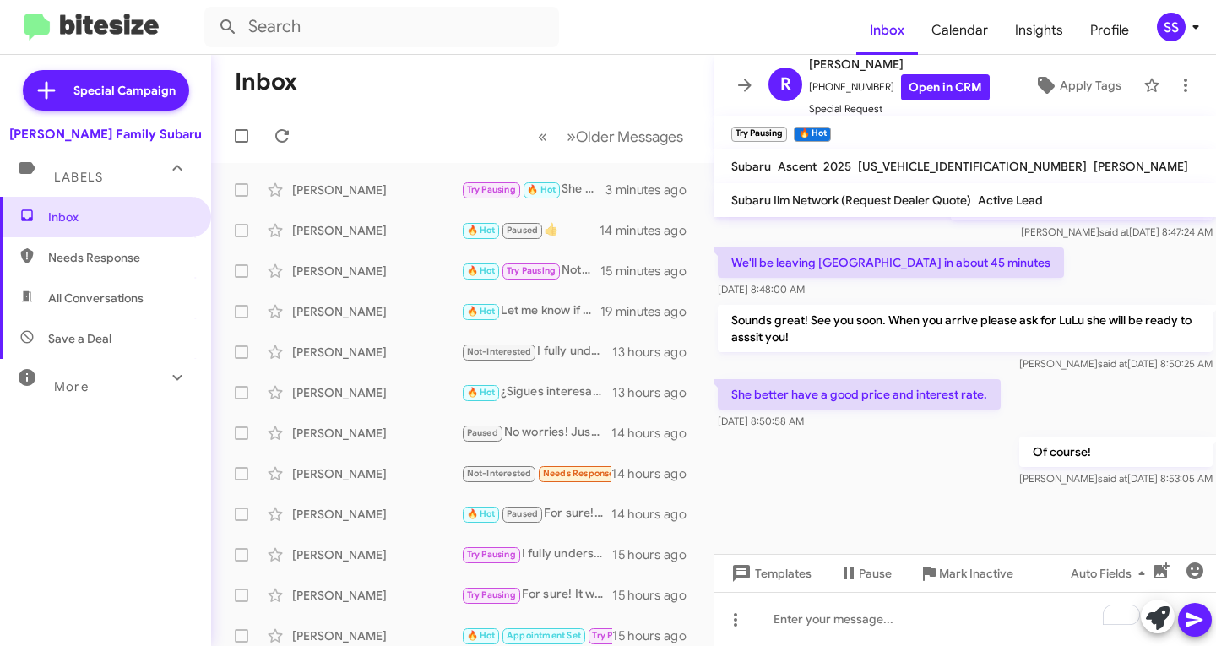
click at [124, 335] on span "Save a Deal" at bounding box center [105, 338] width 211 height 41
type input "in:not-interested"
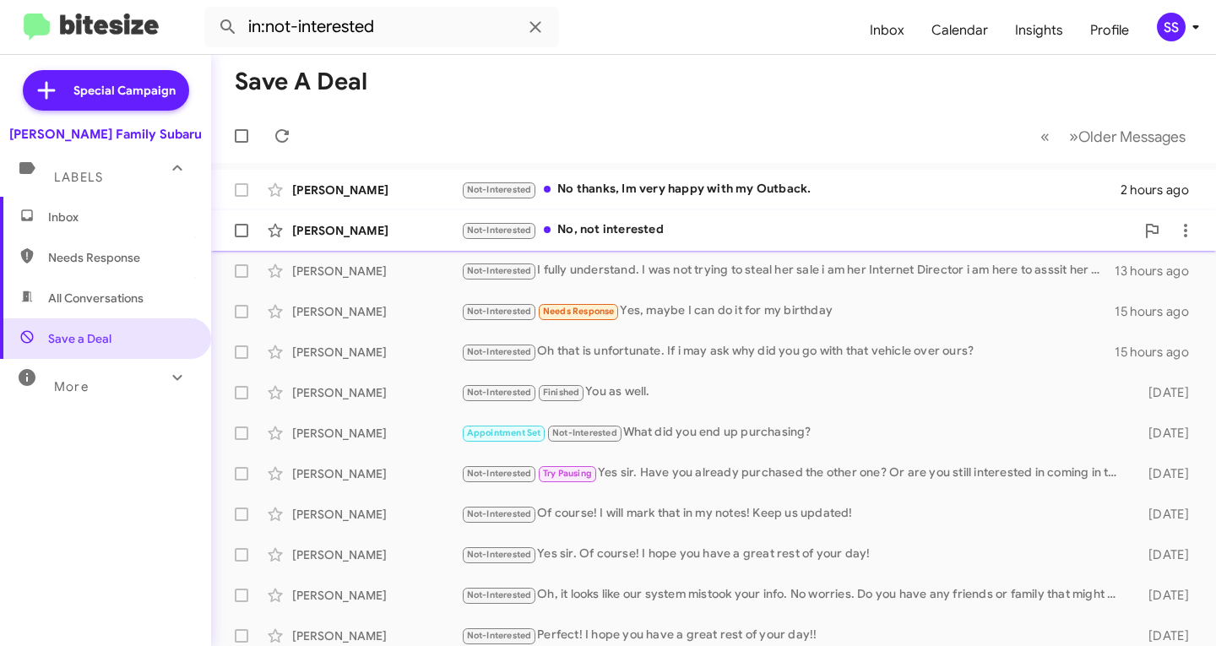
click at [686, 234] on div "Not-Interested No, not interested" at bounding box center [798, 229] width 674 height 19
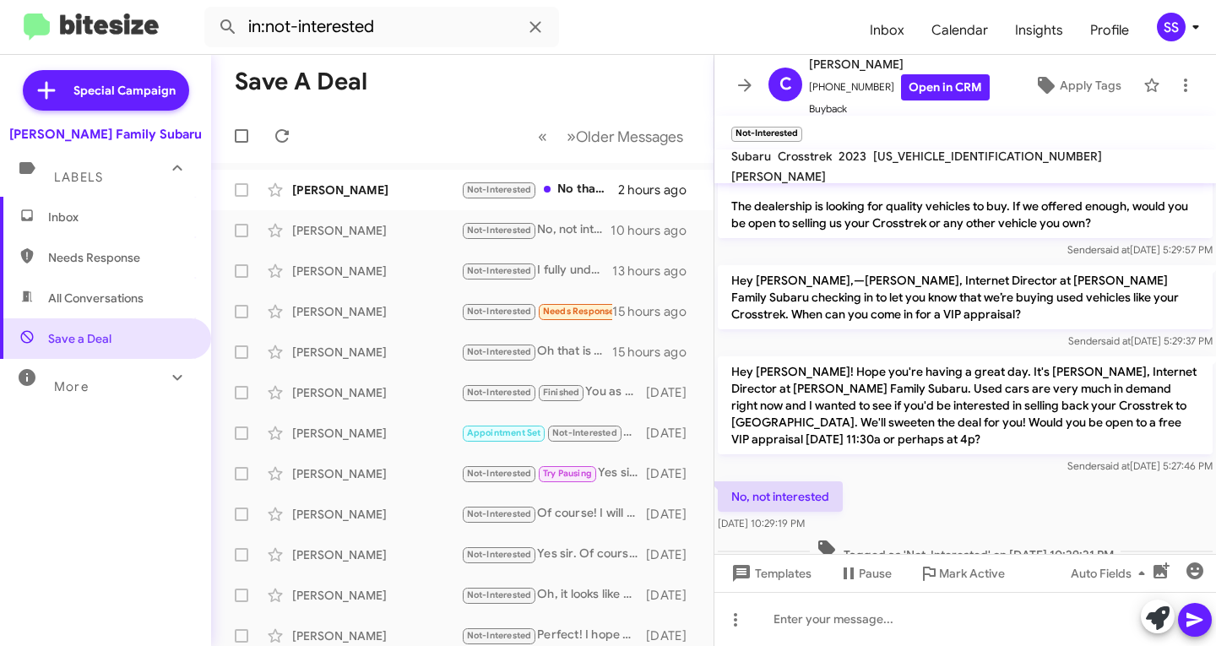
scroll to position [80, 0]
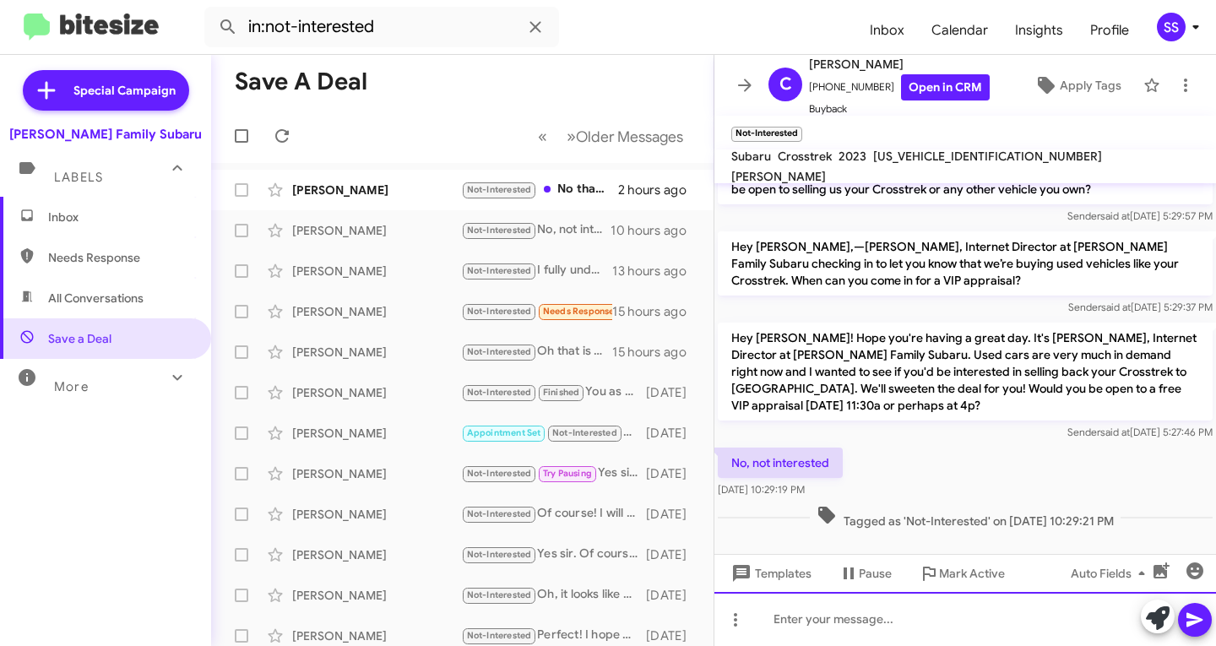
click at [881, 612] on div at bounding box center [966, 619] width 502 height 54
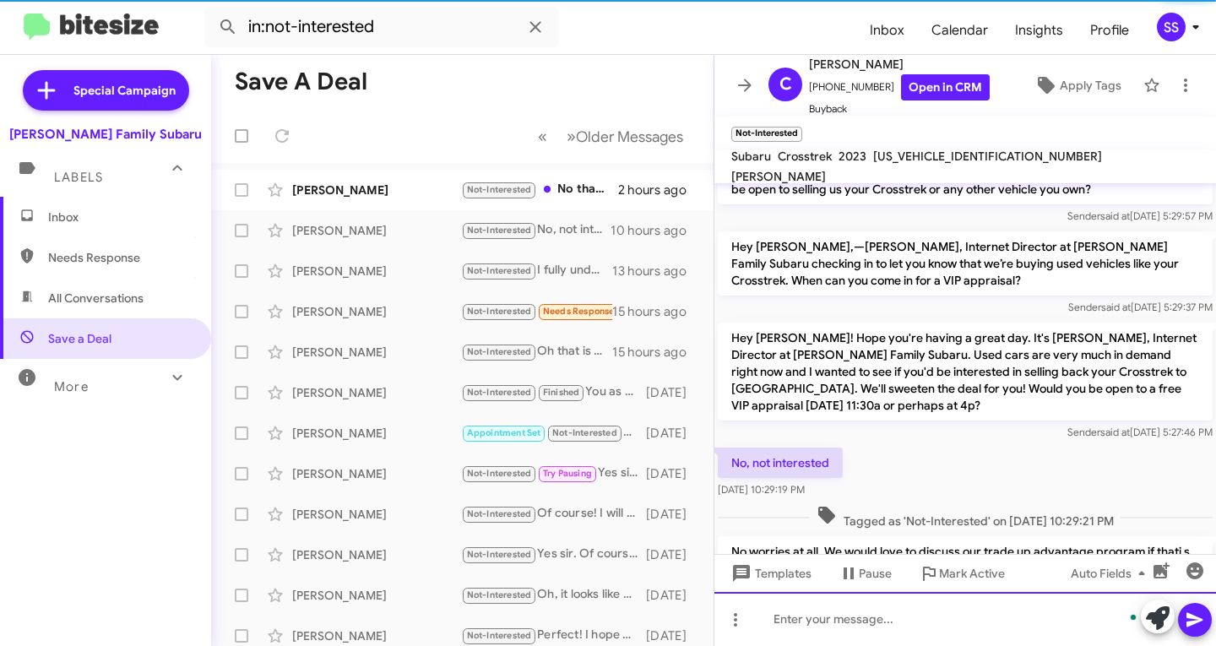
scroll to position [159, 0]
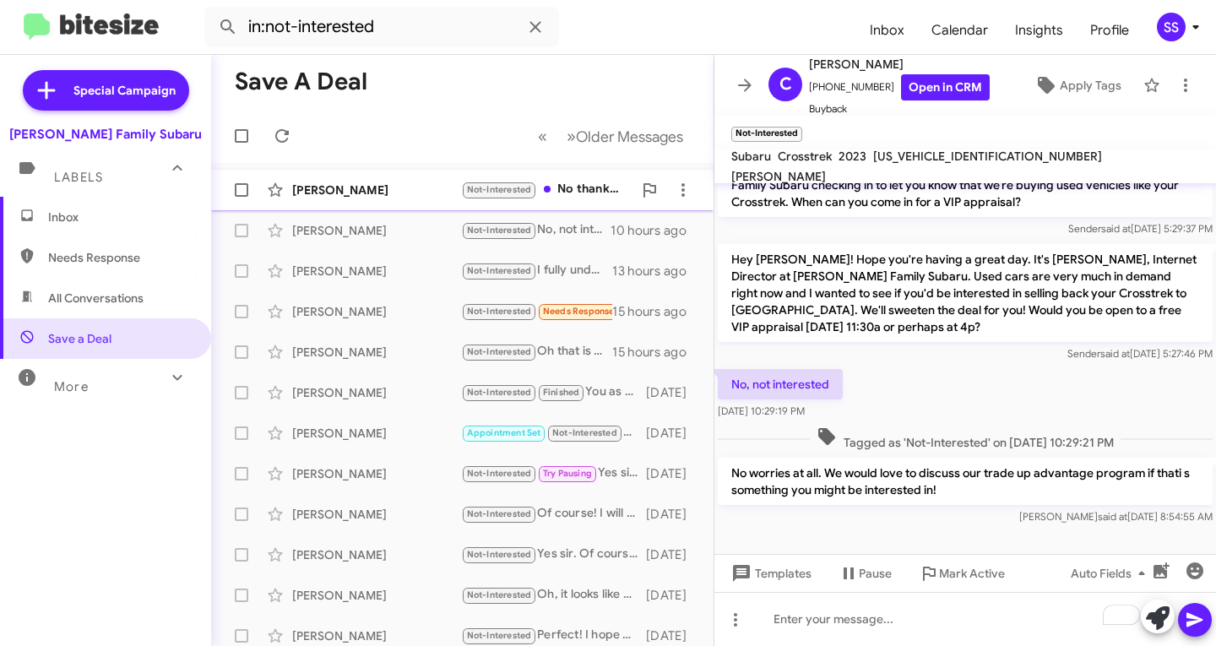
click at [373, 191] on div "[PERSON_NAME]" at bounding box center [376, 190] width 169 height 17
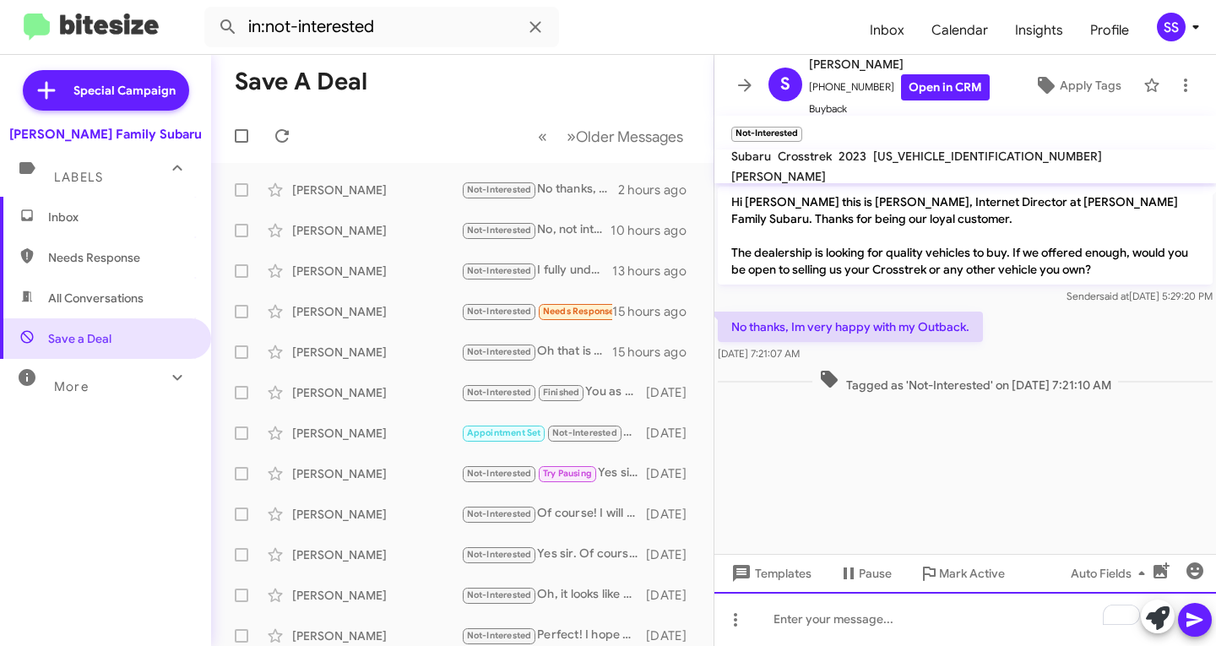
click at [877, 614] on div "To enrich screen reader interactions, please activate Accessibility in Grammarl…" at bounding box center [966, 619] width 502 height 54
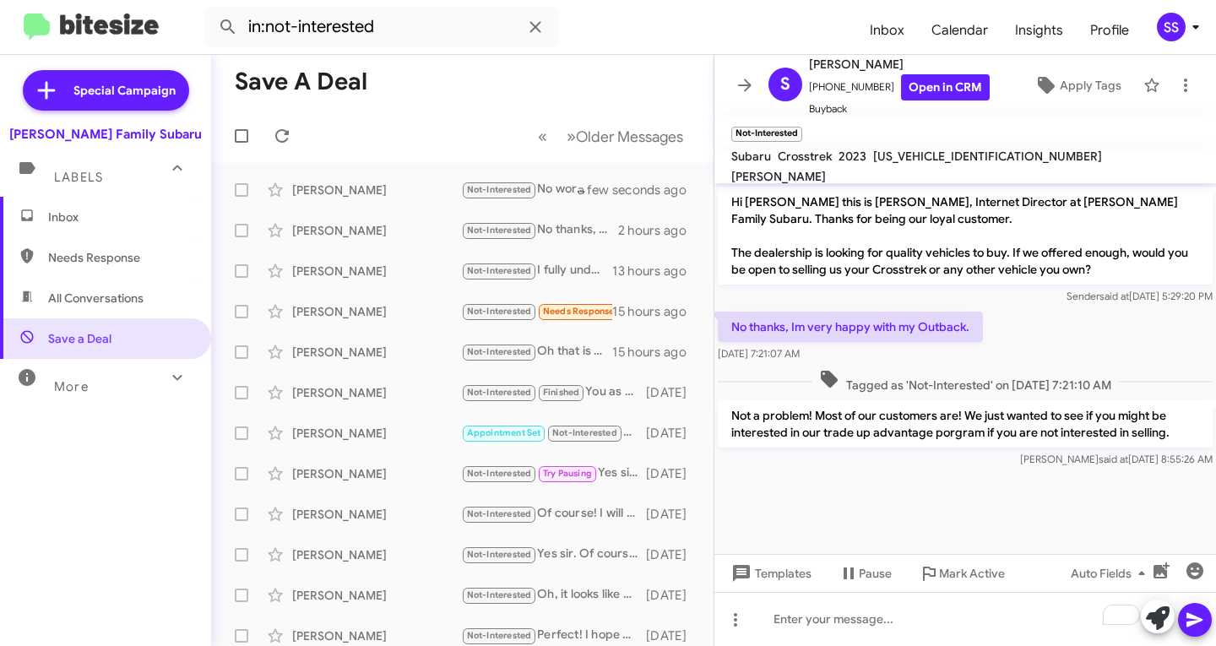
click at [84, 204] on span "Inbox" at bounding box center [105, 217] width 211 height 41
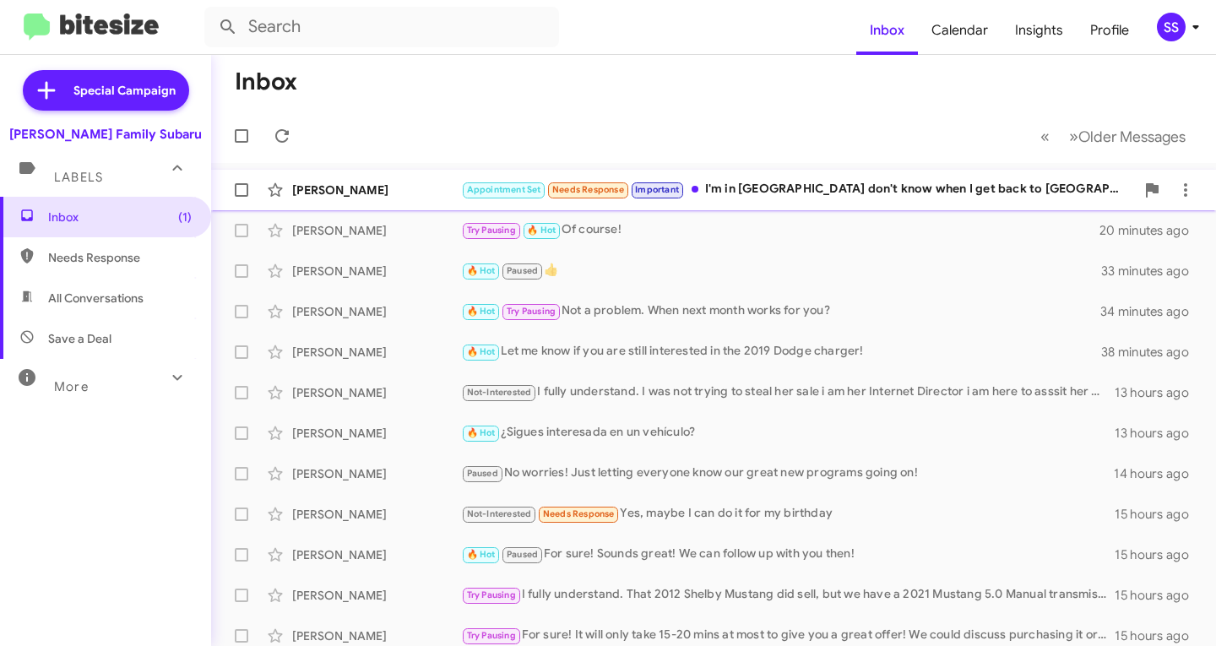
click at [441, 198] on div "[PERSON_NAME]" at bounding box center [376, 190] width 169 height 17
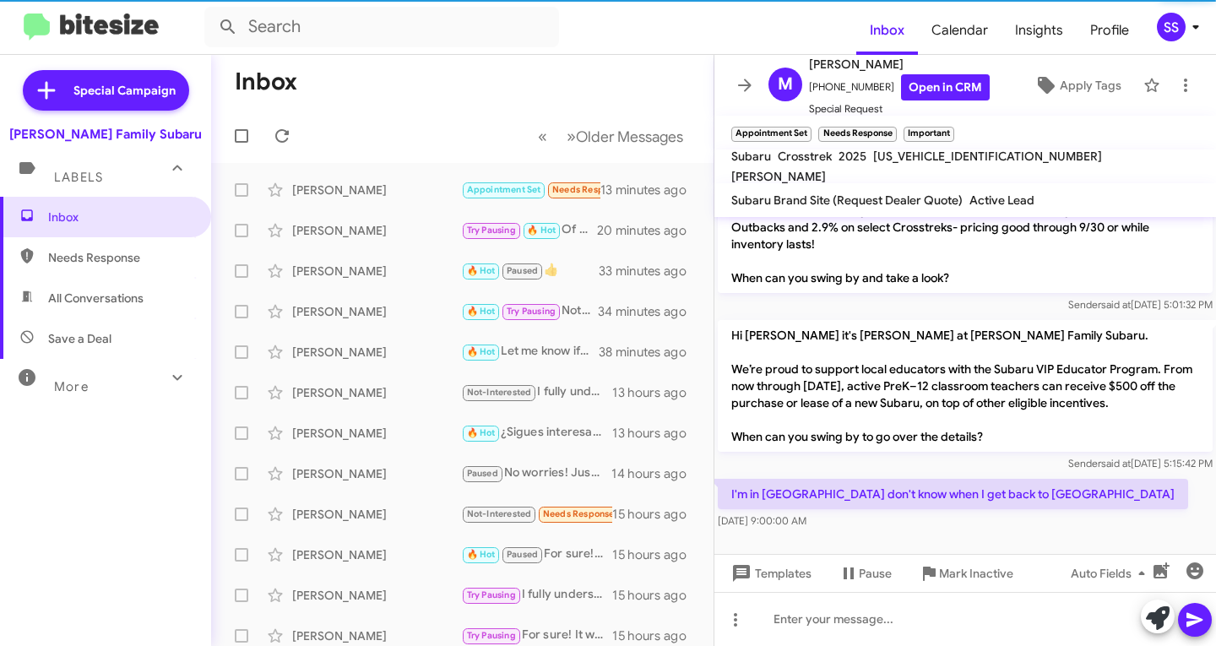
scroll to position [776, 0]
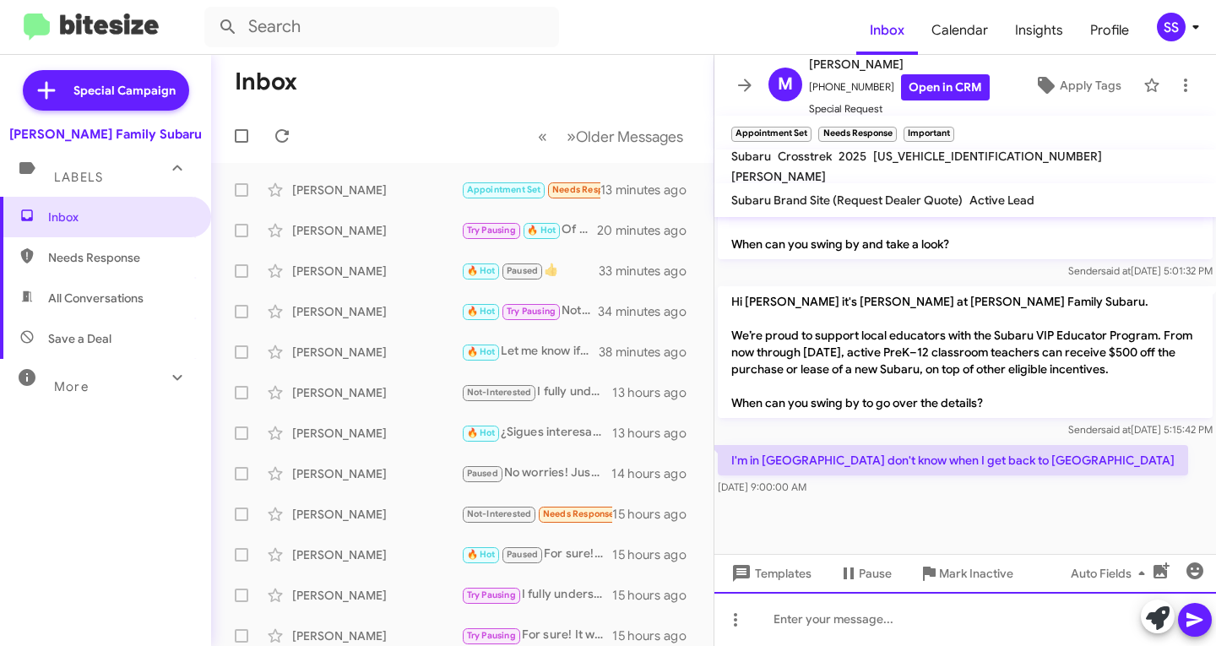
click at [827, 627] on div at bounding box center [966, 619] width 502 height 54
click at [879, 617] on div "To enrich screen reader interactions, please activate Accessibility in Grammarl…" at bounding box center [966, 619] width 502 height 54
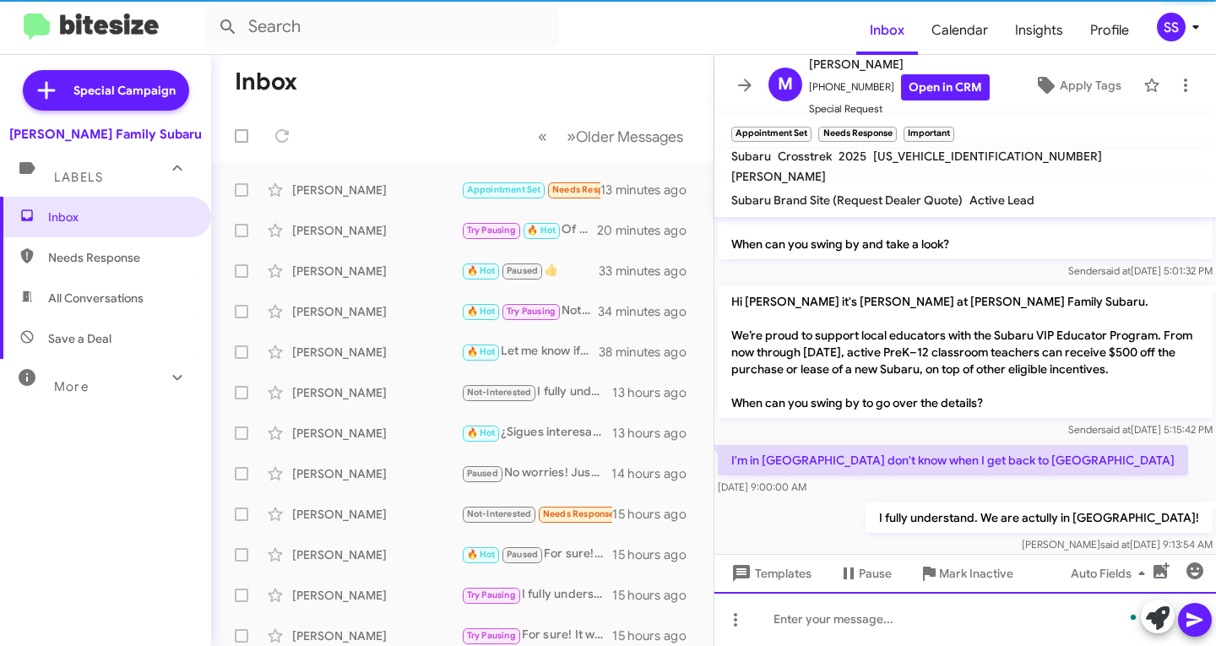
scroll to position [838, 0]
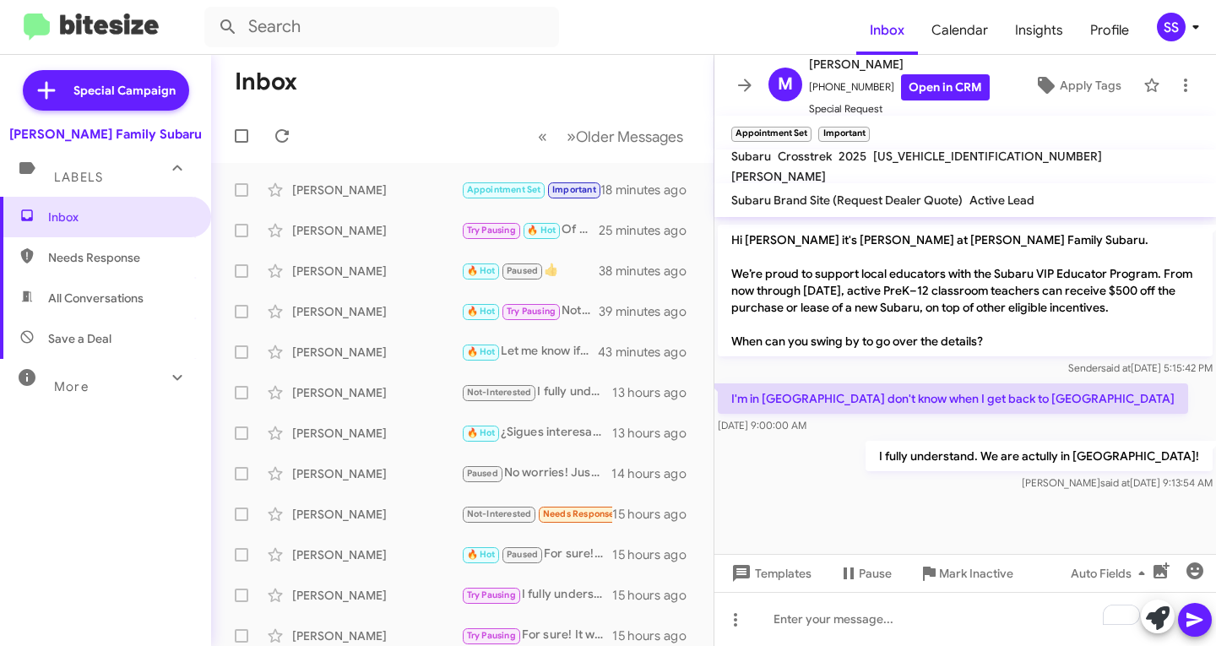
click at [122, 321] on span "Save a Deal" at bounding box center [105, 338] width 211 height 41
type input "in:not-interested"
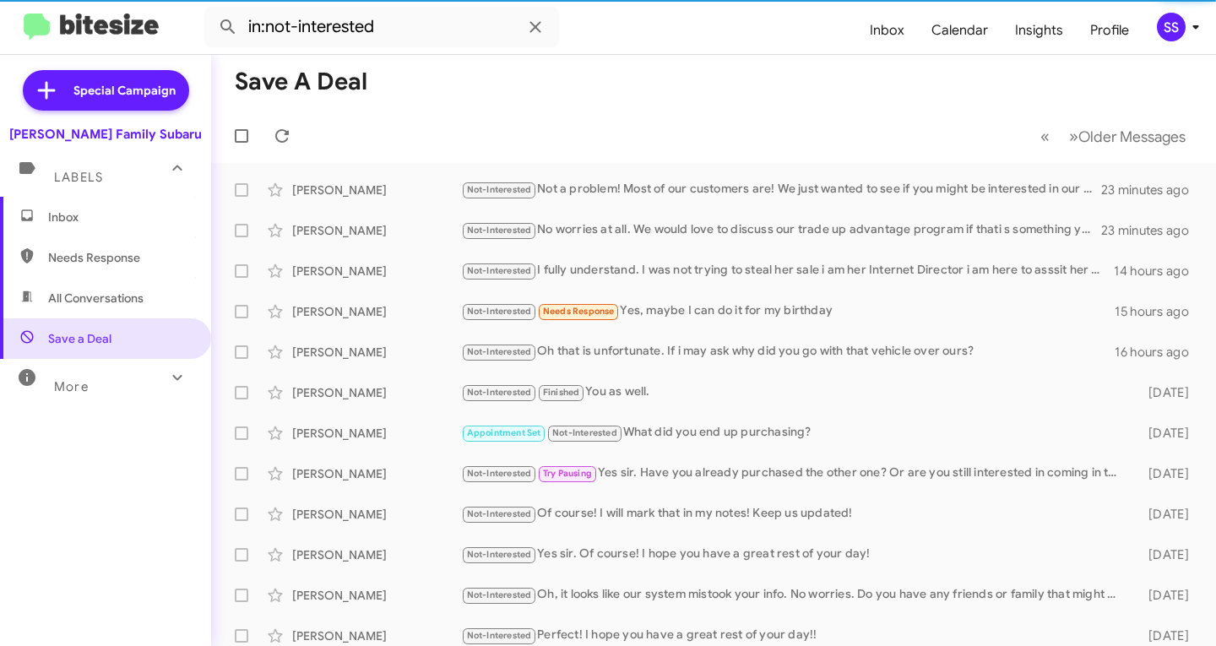
click at [122, 207] on span "Inbox" at bounding box center [105, 217] width 211 height 41
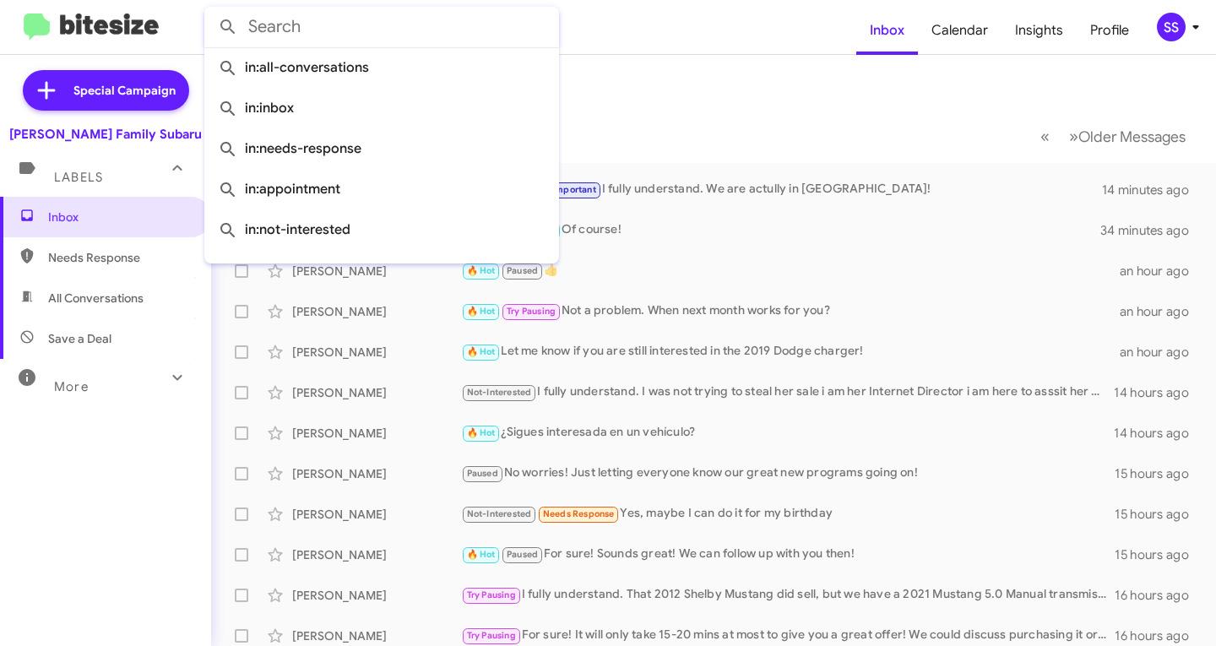
click at [310, 35] on input "text" at bounding box center [381, 27] width 355 height 41
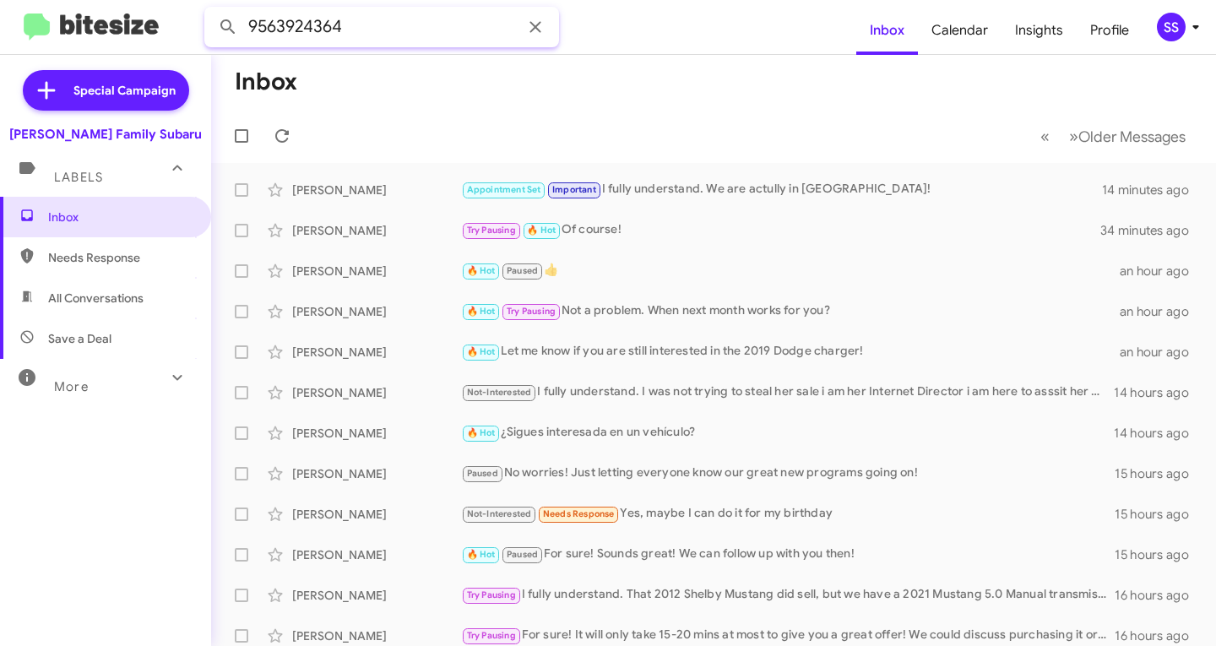
type input "9563924364"
click at [211, 10] on button at bounding box center [228, 27] width 34 height 34
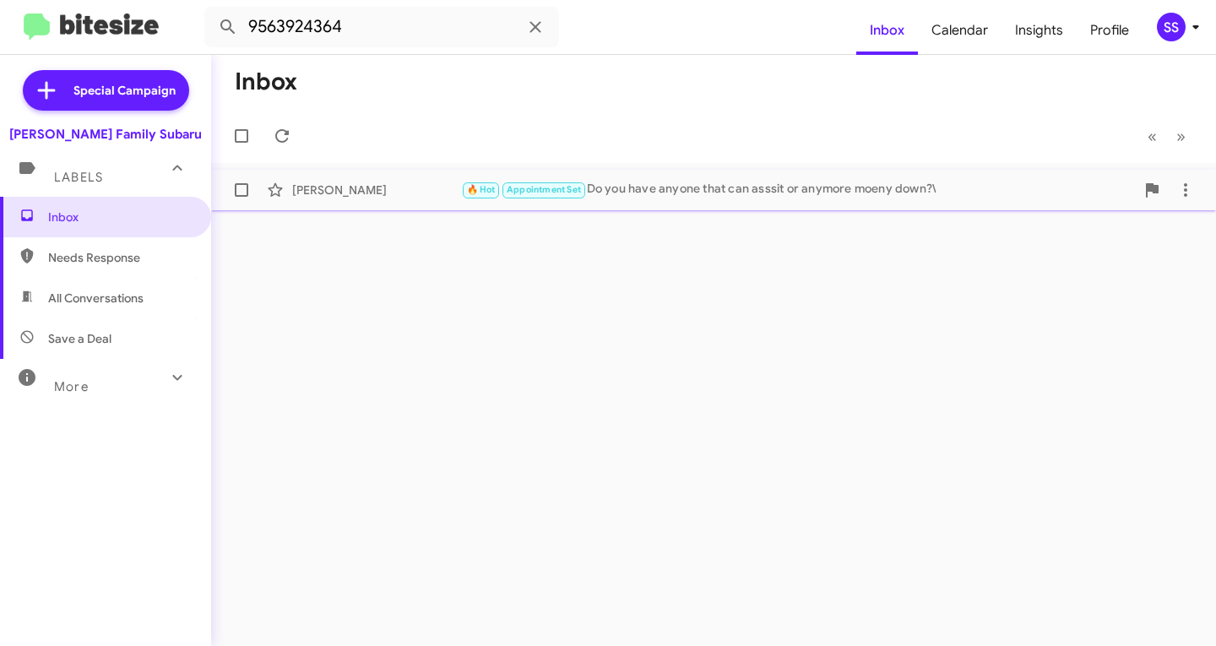
click at [766, 212] on div "Inbox « Previous » Next [PERSON_NAME] 🔥 Hot Appointment Set Do you have anyone …" at bounding box center [713, 350] width 1005 height 591
click at [785, 188] on div "🔥 Hot Appointment Set Do you have anyone that can asssit or anymore moeny down?\" at bounding box center [798, 189] width 674 height 19
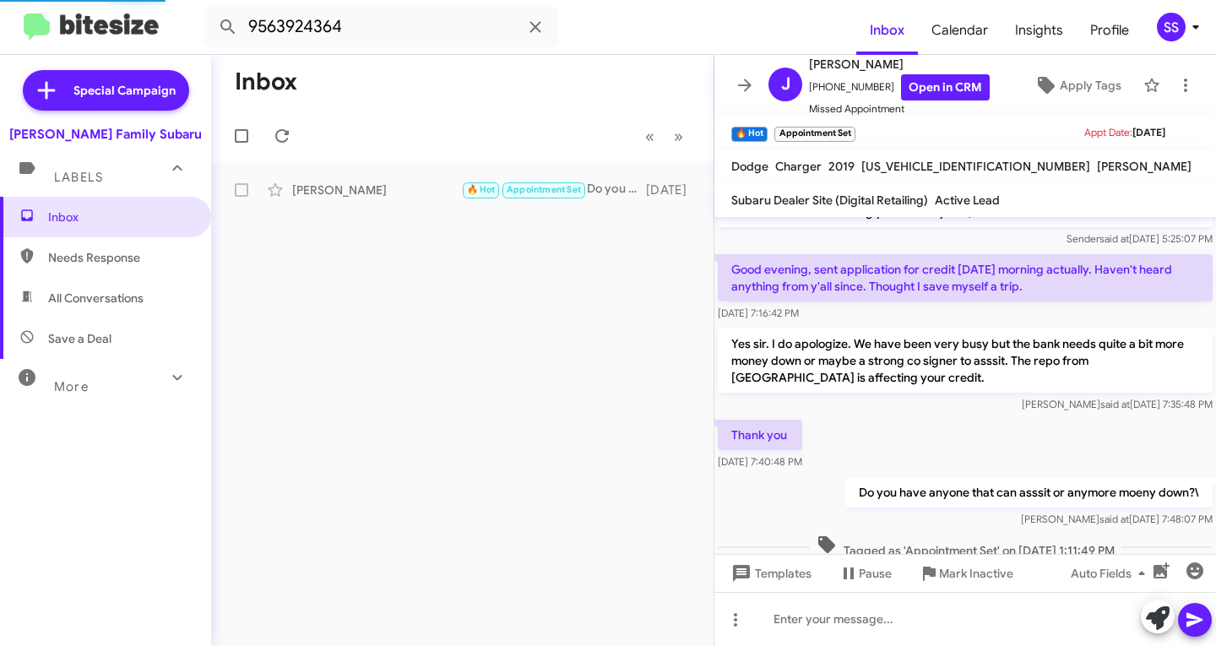
scroll to position [125, 0]
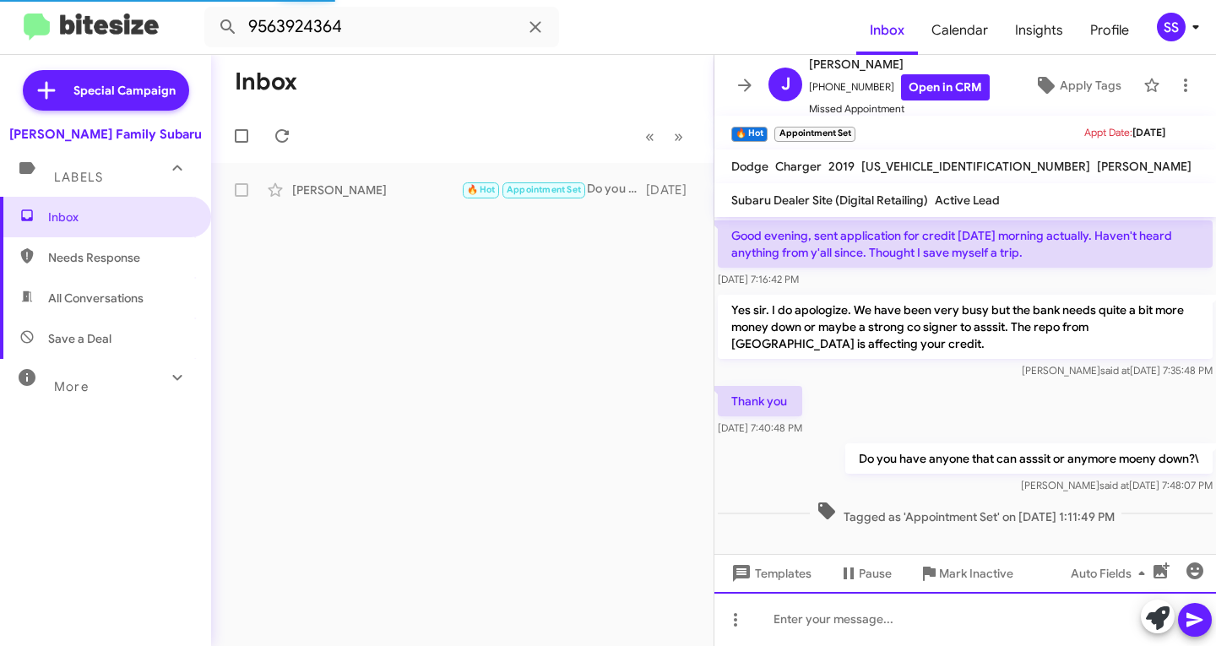
click at [822, 616] on div at bounding box center [966, 619] width 502 height 54
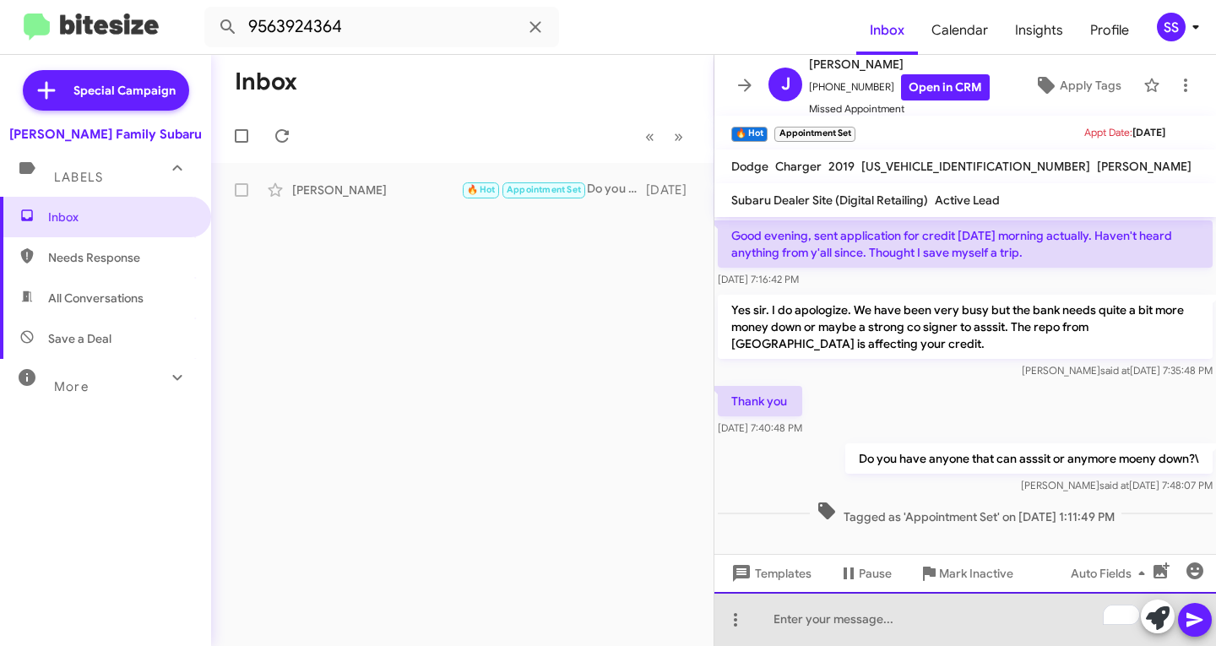
click at [971, 629] on div "To enrich screen reader interactions, please activate Accessibility in Grammarl…" at bounding box center [966, 619] width 502 height 54
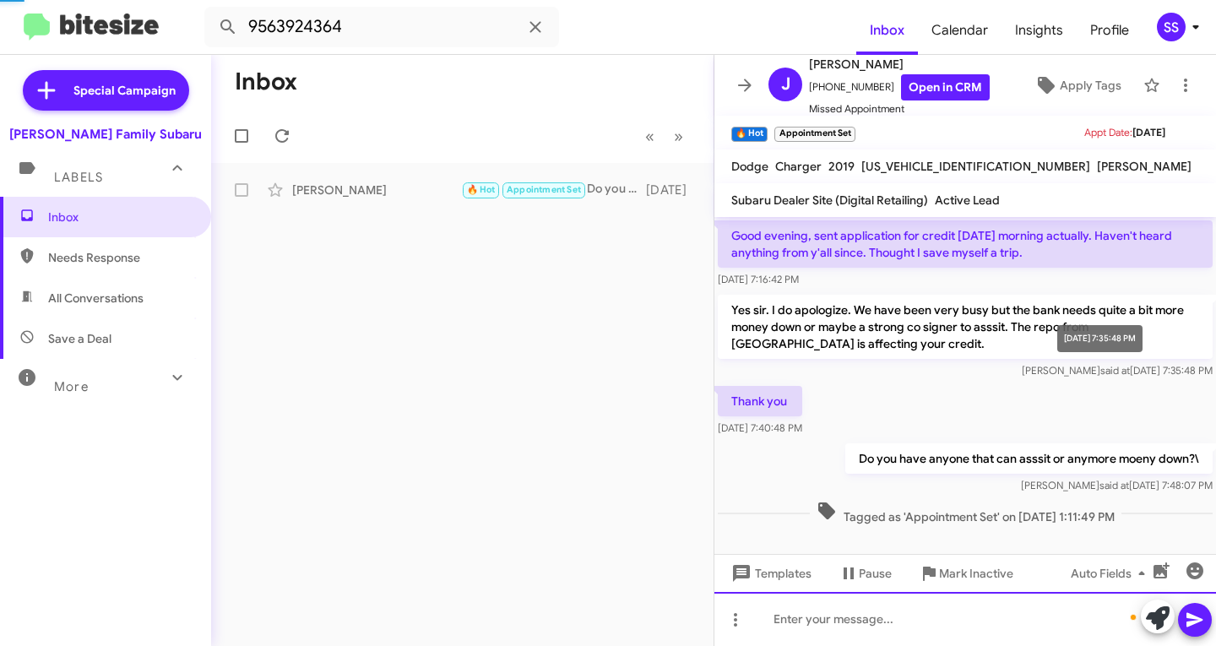
scroll to position [204, 0]
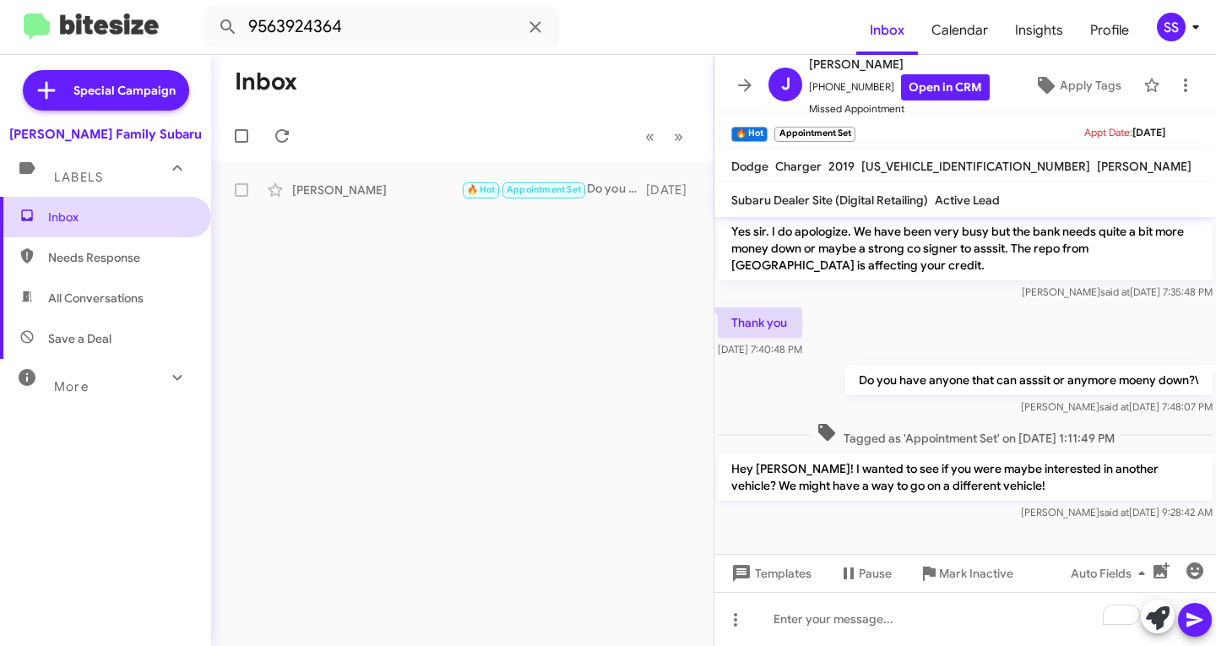
click at [79, 201] on span "Inbox" at bounding box center [105, 217] width 211 height 41
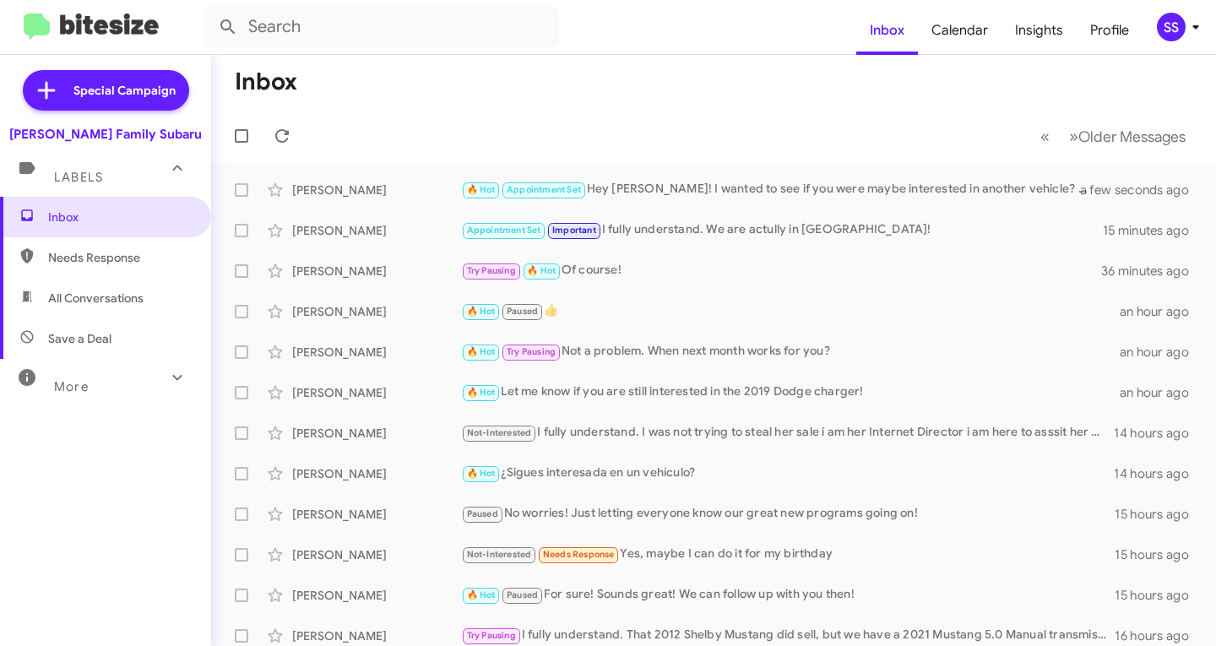
click at [538, 111] on mat-toolbar-row "« Previous » Next Older Messages" at bounding box center [713, 136] width 1005 height 54
click at [76, 345] on span "Save a Deal" at bounding box center [79, 338] width 63 height 17
type input "in:not-interested"
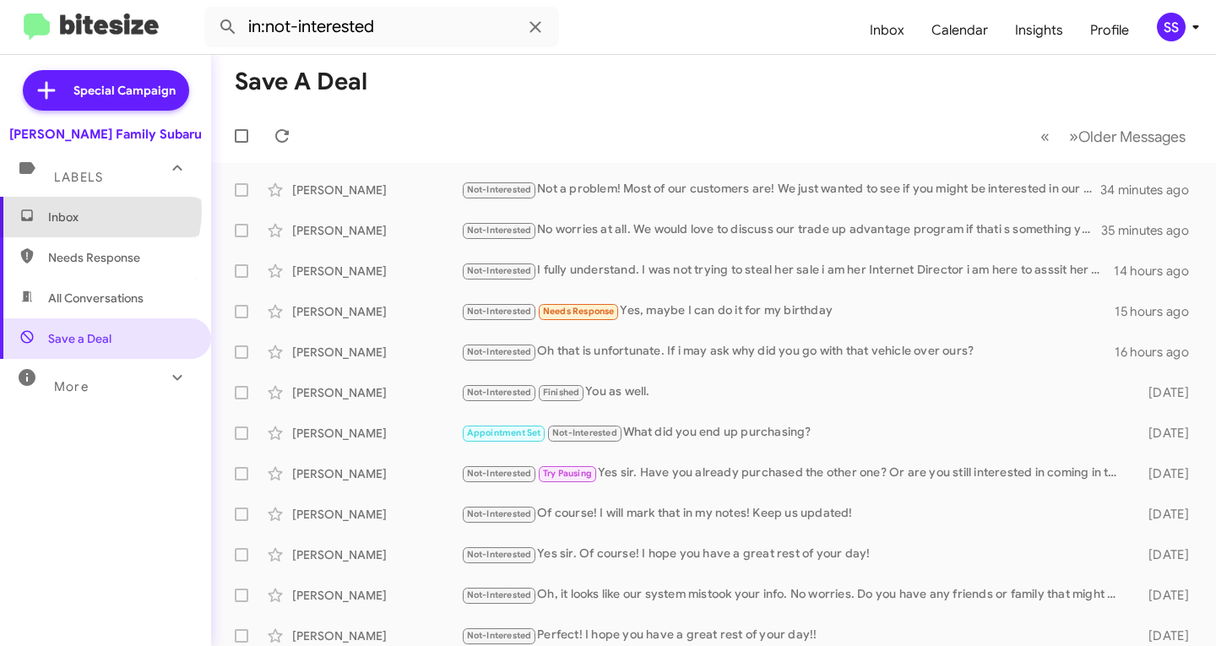
click at [96, 211] on span "Inbox" at bounding box center [120, 217] width 144 height 17
